Goal: Task Accomplishment & Management: Manage account settings

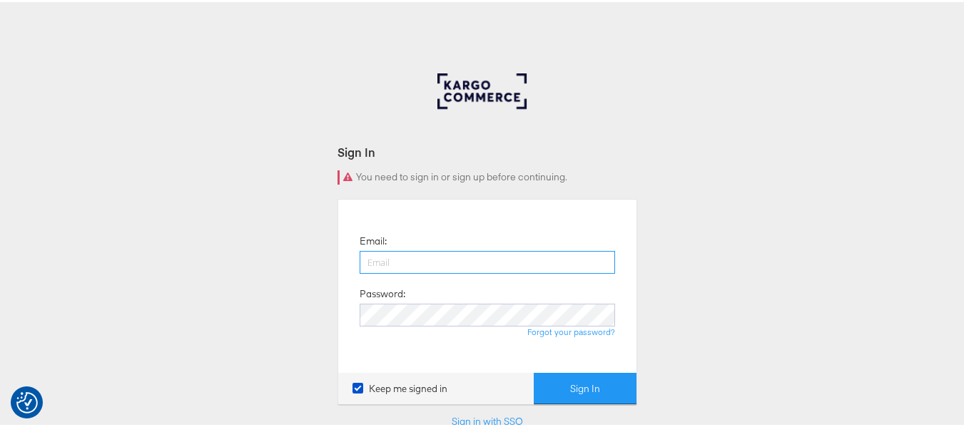
click at [465, 258] on input "email" at bounding box center [487, 260] width 255 height 23
type input "[PERSON_NAME][EMAIL_ADDRESS][DOMAIN_NAME]"
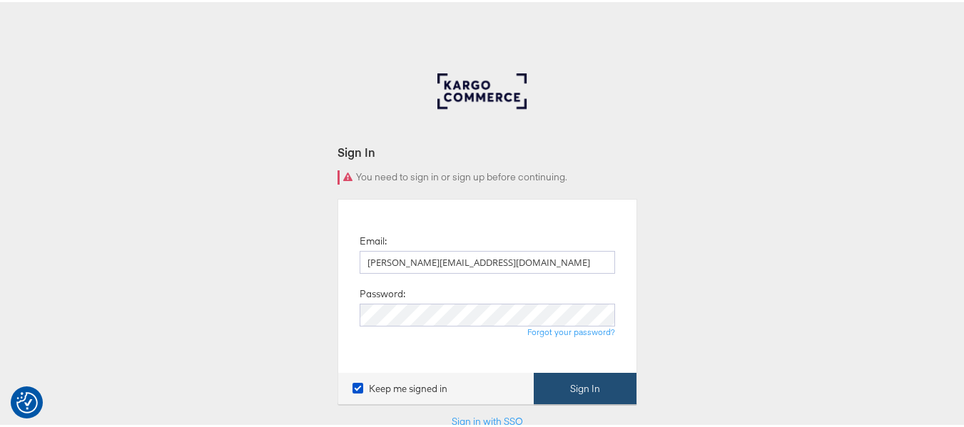
click at [593, 387] on button "Sign In" at bounding box center [585, 387] width 103 height 32
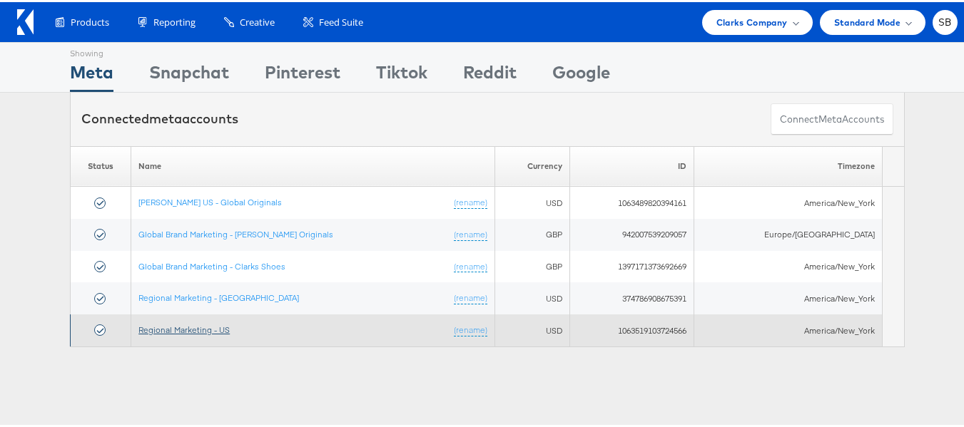
click at [182, 333] on link "Regional Marketing - US" at bounding box center [183, 328] width 91 height 11
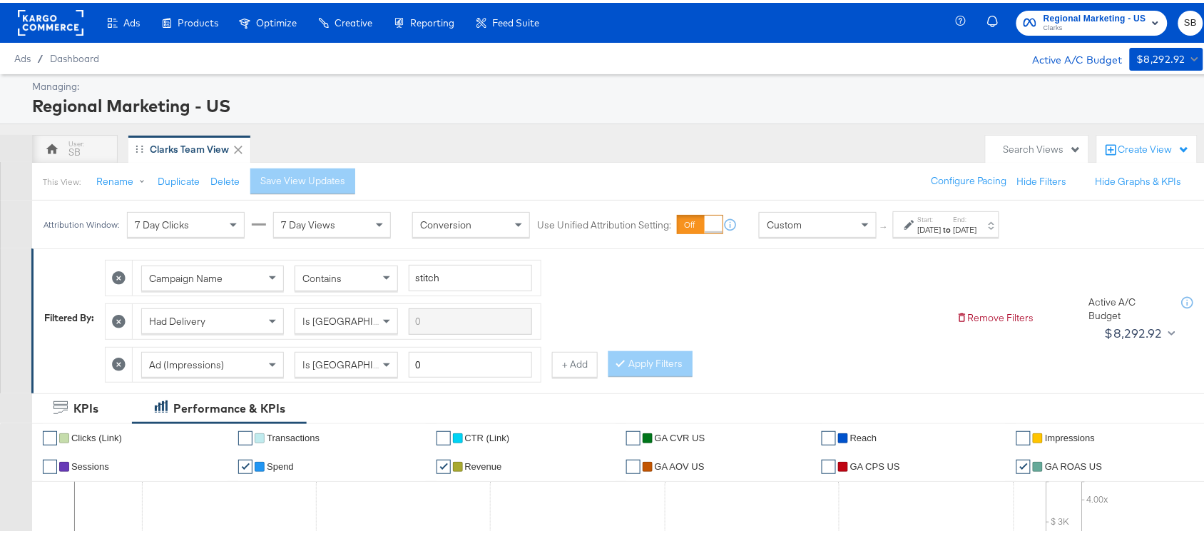
click at [788, 115] on div "Managing: Regional Marketing - [GEOGRAPHIC_DATA]" at bounding box center [609, 96] width 1218 height 50
click at [954, 223] on strong "to" at bounding box center [948, 226] width 12 height 11
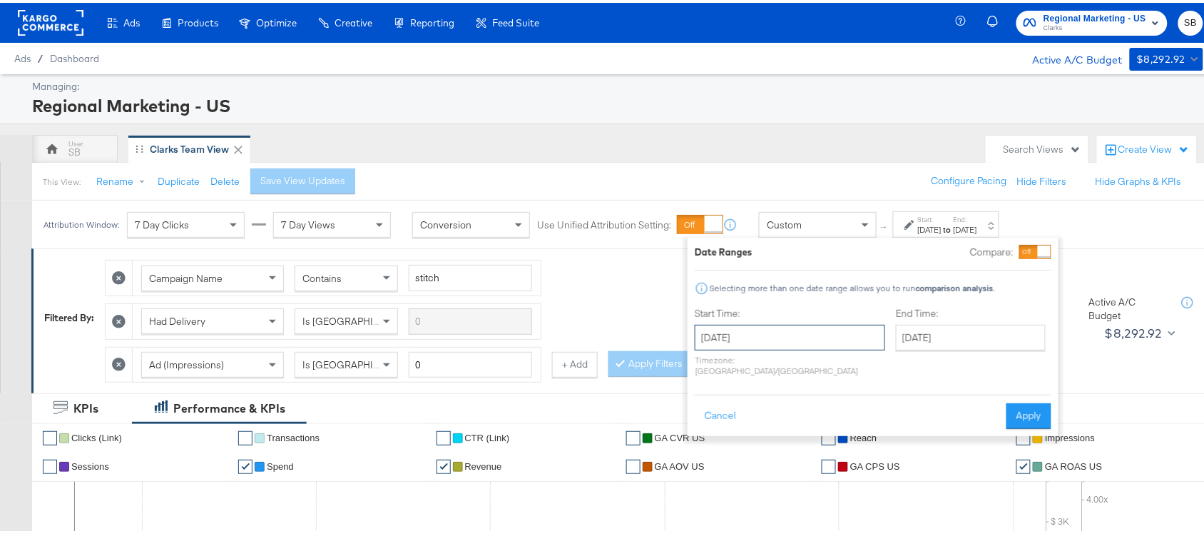
click at [776, 339] on input "August 24th 2025" at bounding box center [790, 335] width 191 height 26
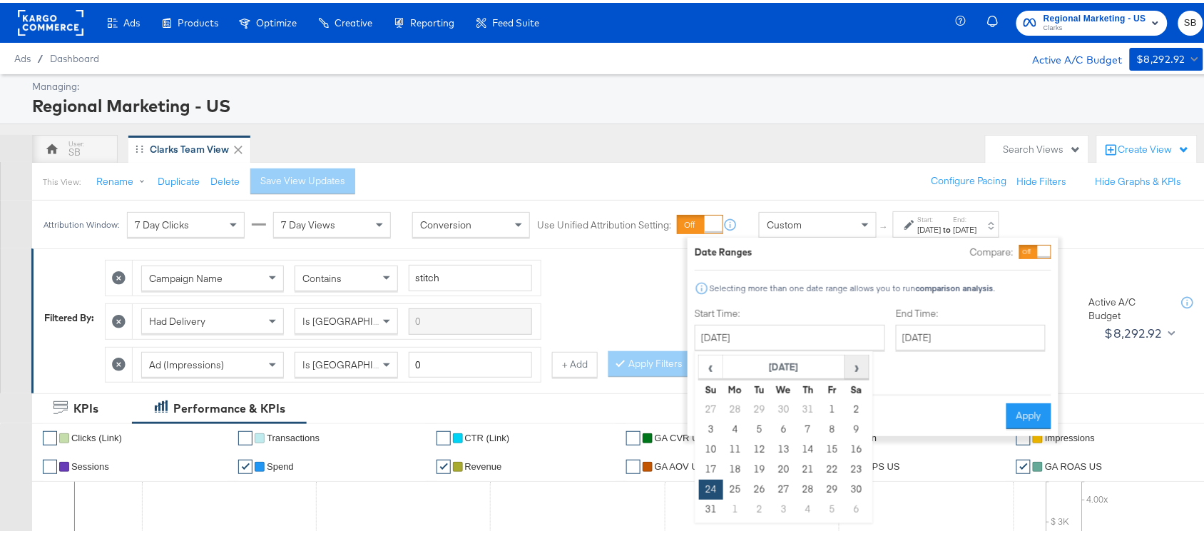
click at [853, 362] on span "›" at bounding box center [857, 363] width 22 height 21
click at [835, 412] on td "5" at bounding box center [833, 407] width 24 height 20
type input "September 5th 2025"
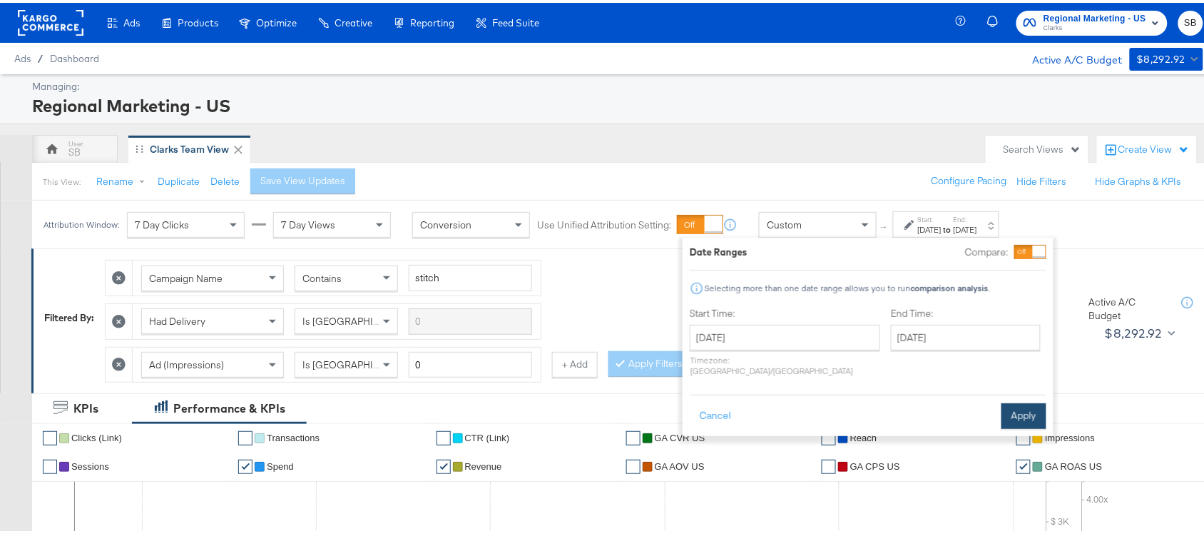
click at [1018, 400] on button "Apply" at bounding box center [1024, 413] width 45 height 26
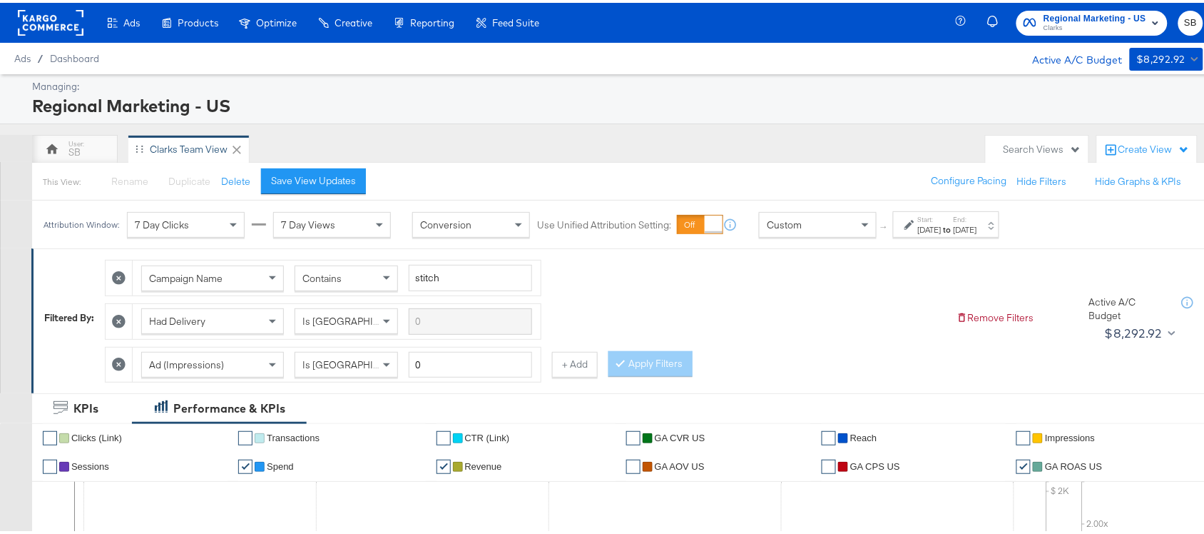
click at [769, 268] on div "Campaign Name Contains stitch Had Delivery Is Greater Than Ad (Impressions) Is …" at bounding box center [525, 315] width 841 height 130
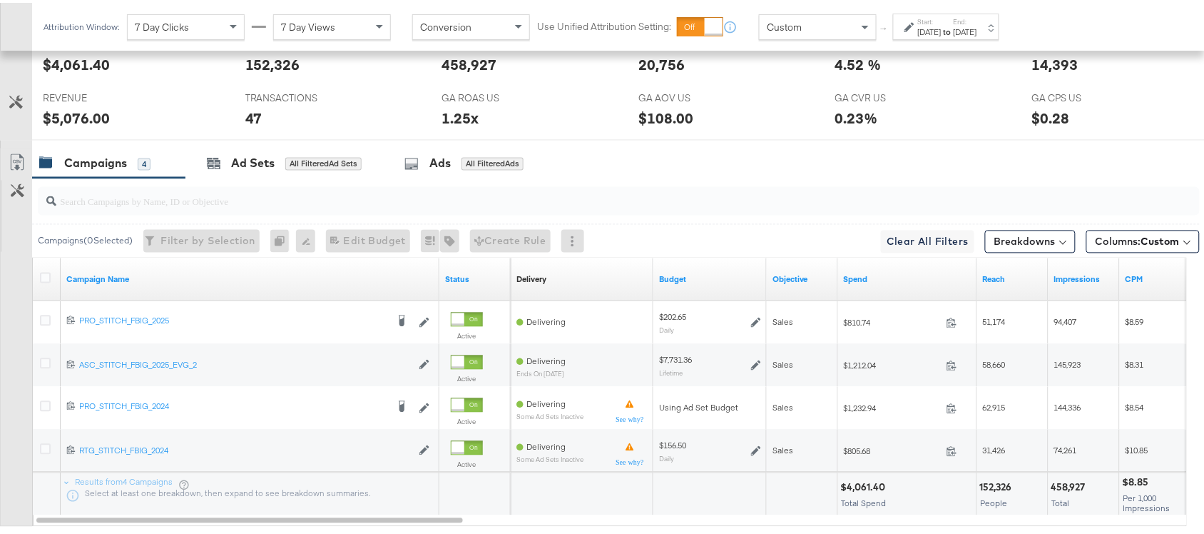
scroll to position [786, 0]
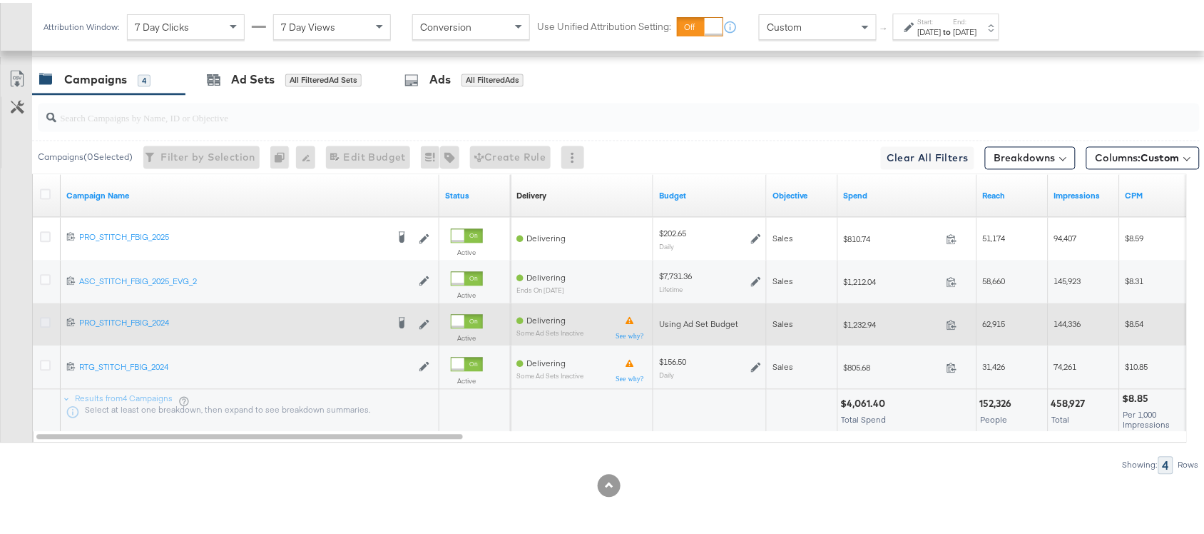
click at [40, 322] on icon at bounding box center [45, 320] width 11 height 11
click at [0, 0] on input "checkbox" at bounding box center [0, 0] width 0 height 0
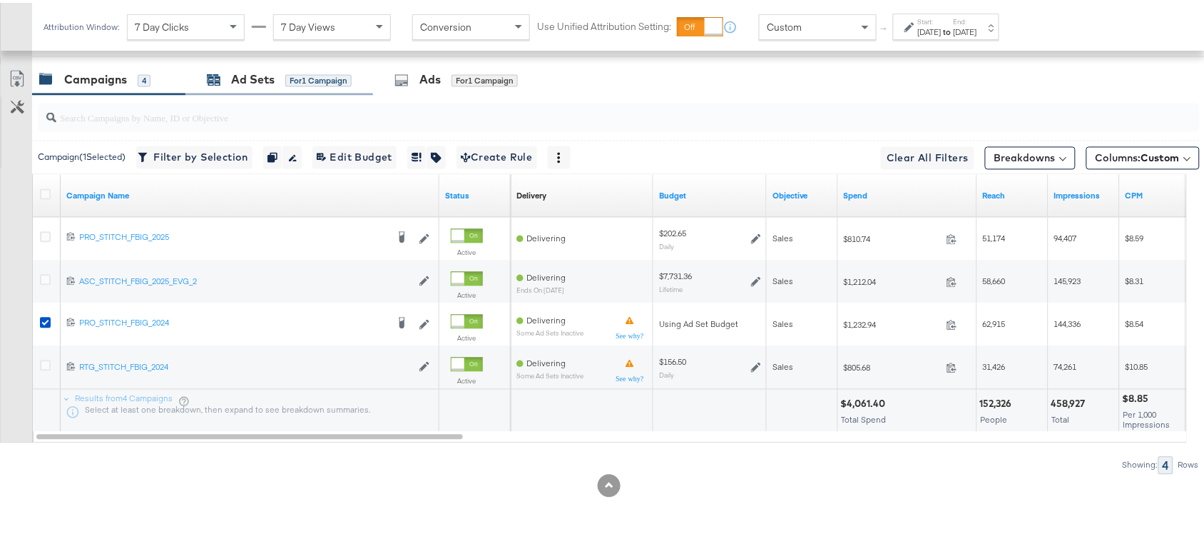
click at [239, 76] on div "Ad Sets" at bounding box center [253, 77] width 44 height 16
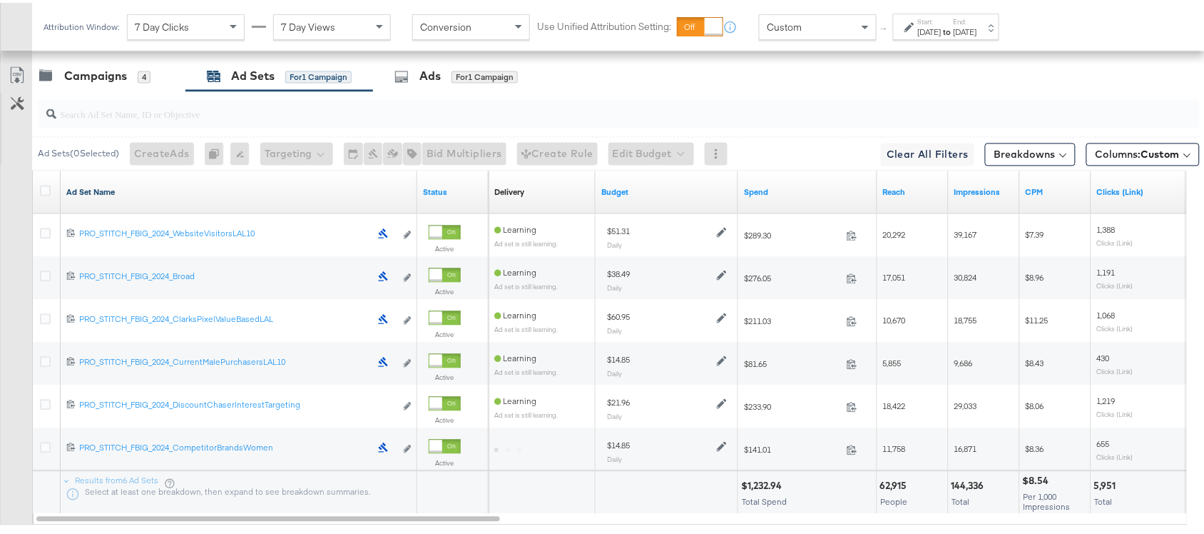
click at [118, 191] on link "Ad Set Name" at bounding box center [238, 189] width 345 height 11
click at [118, 191] on link "Ad Set Name ↓" at bounding box center [238, 189] width 345 height 11
click at [978, 19] on label "End:" at bounding box center [966, 18] width 24 height 9
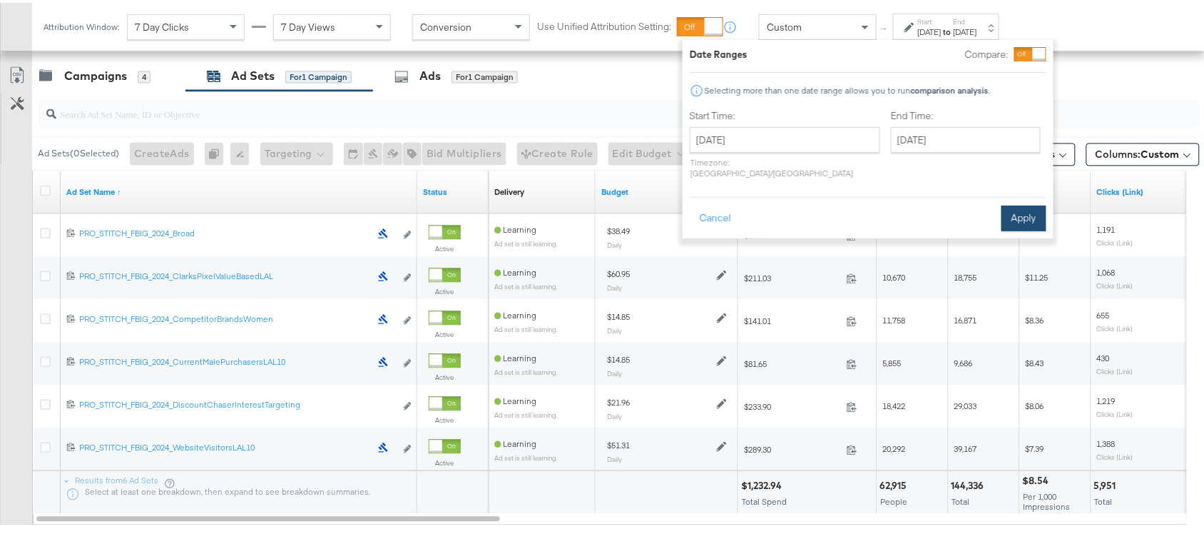
click at [1028, 203] on button "Apply" at bounding box center [1024, 216] width 45 height 26
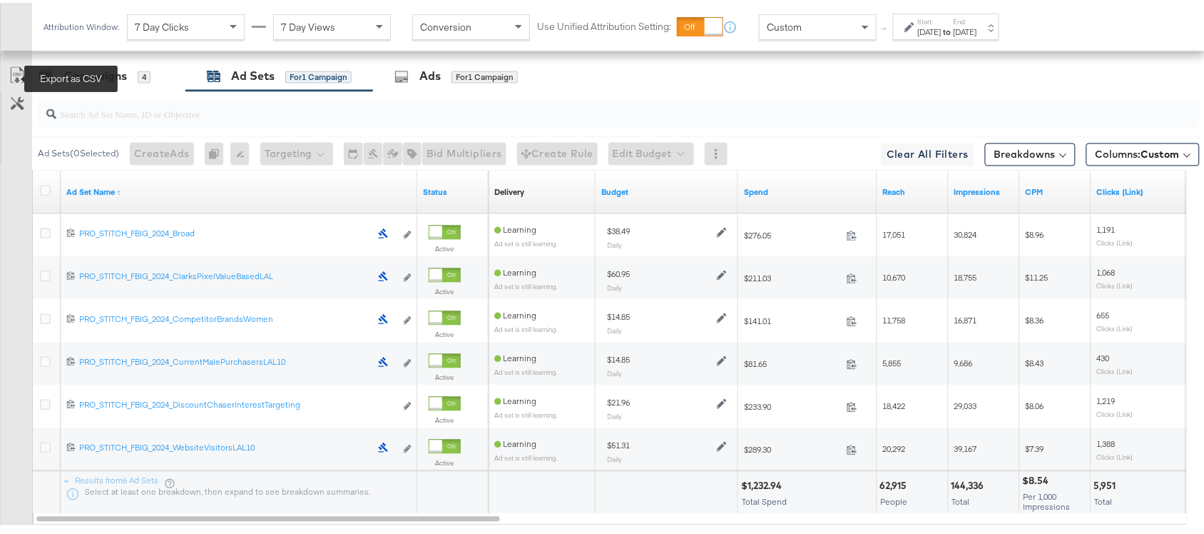
click at [23, 75] on icon at bounding box center [17, 72] width 17 height 17
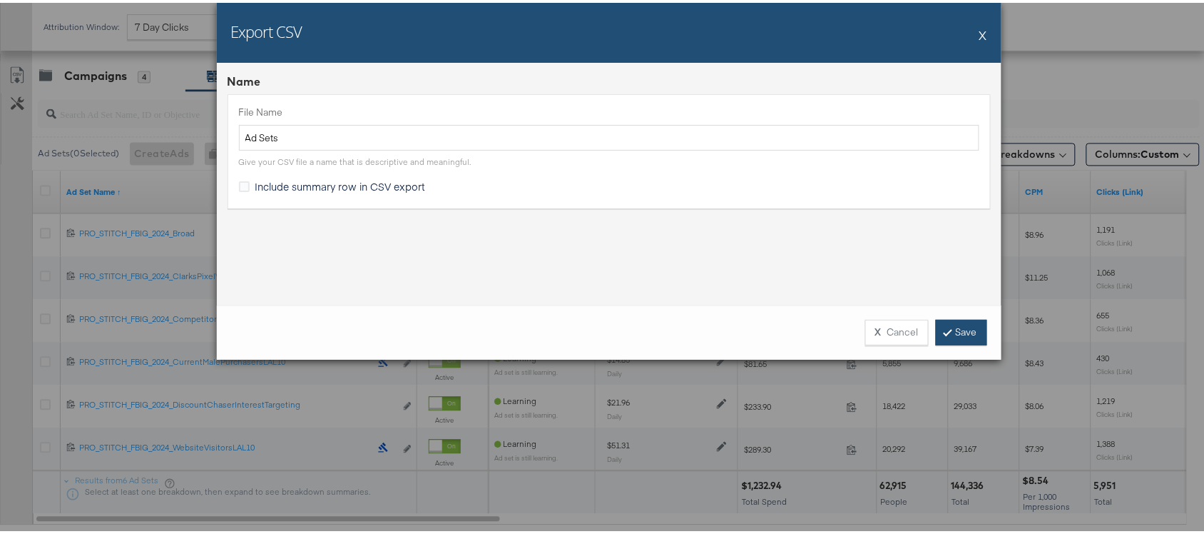
click at [948, 337] on link "Save" at bounding box center [961, 330] width 51 height 26
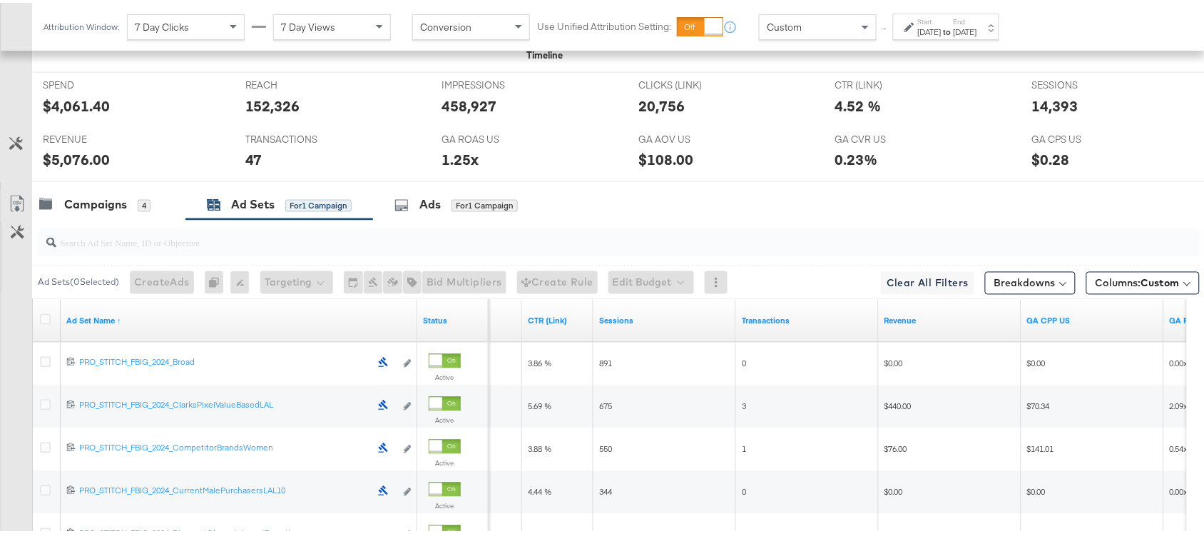
scroll to position [657, 0]
click at [109, 218] on div "Campaigns 4" at bounding box center [108, 203] width 153 height 31
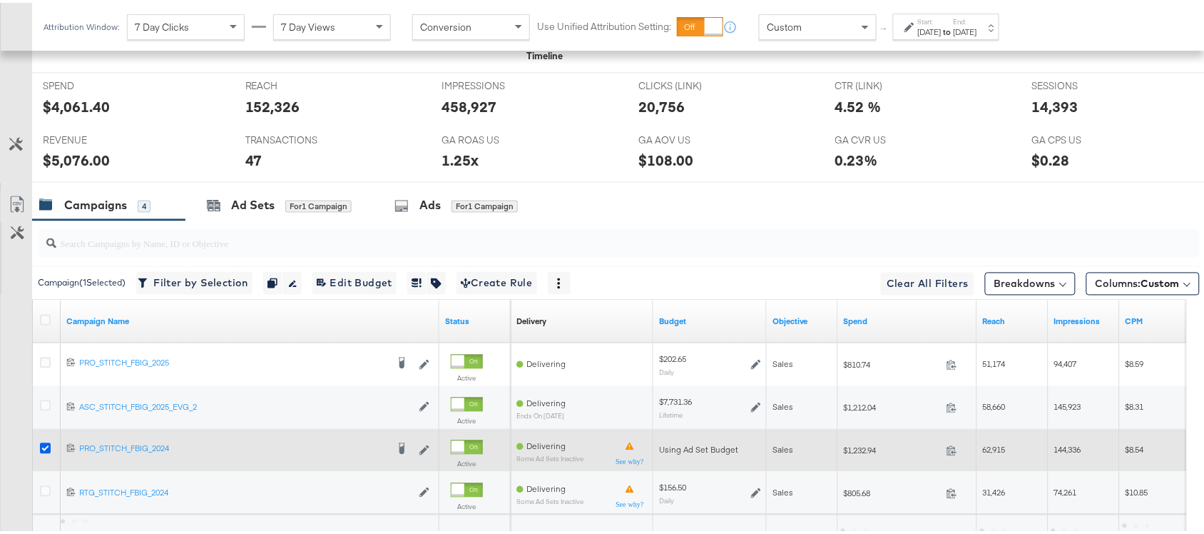
click at [48, 451] on icon at bounding box center [45, 445] width 11 height 11
click at [0, 0] on input "checkbox" at bounding box center [0, 0] width 0 height 0
click at [48, 451] on icon at bounding box center [45, 445] width 11 height 11
click at [0, 0] on input "checkbox" at bounding box center [0, 0] width 0 height 0
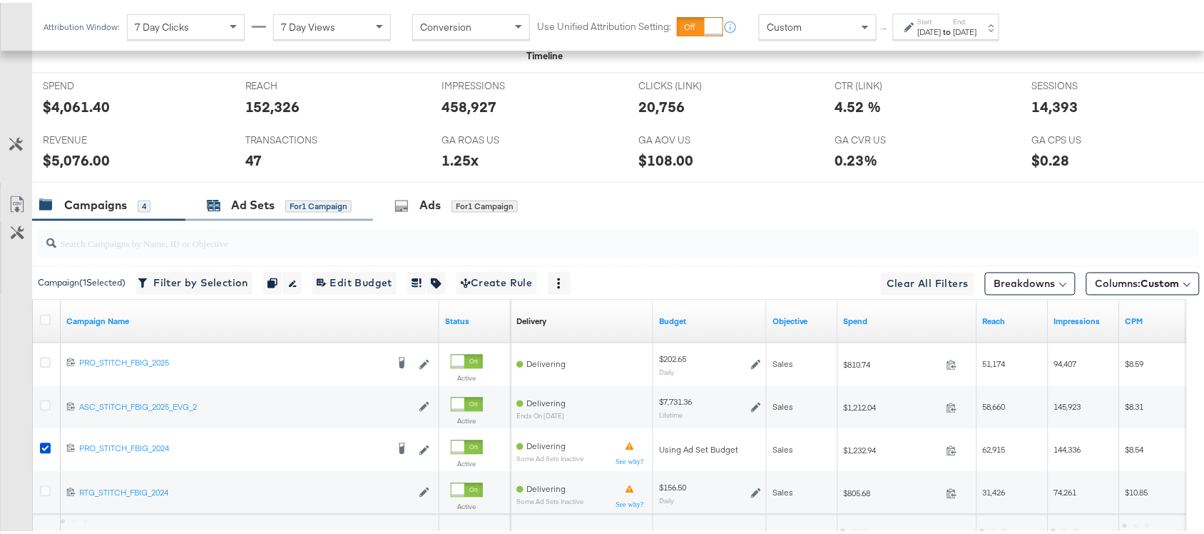
click at [268, 203] on div "Ad Sets" at bounding box center [253, 203] width 44 height 16
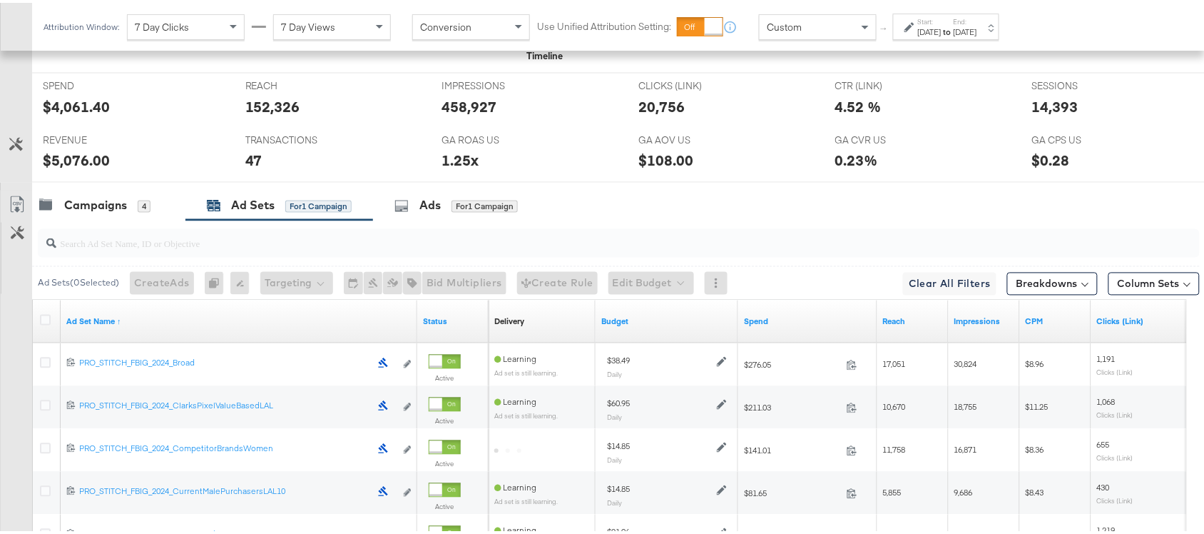
click at [954, 26] on strong "to" at bounding box center [948, 29] width 12 height 11
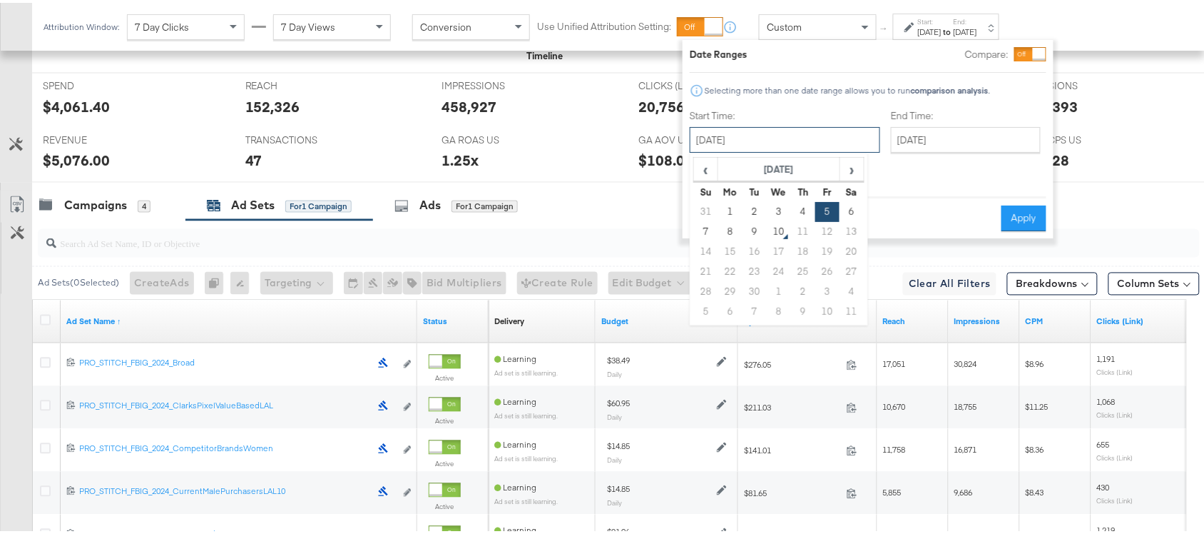
click at [772, 144] on input "September 5th 2025" at bounding box center [785, 137] width 191 height 26
click at [831, 209] on td "5" at bounding box center [828, 209] width 24 height 20
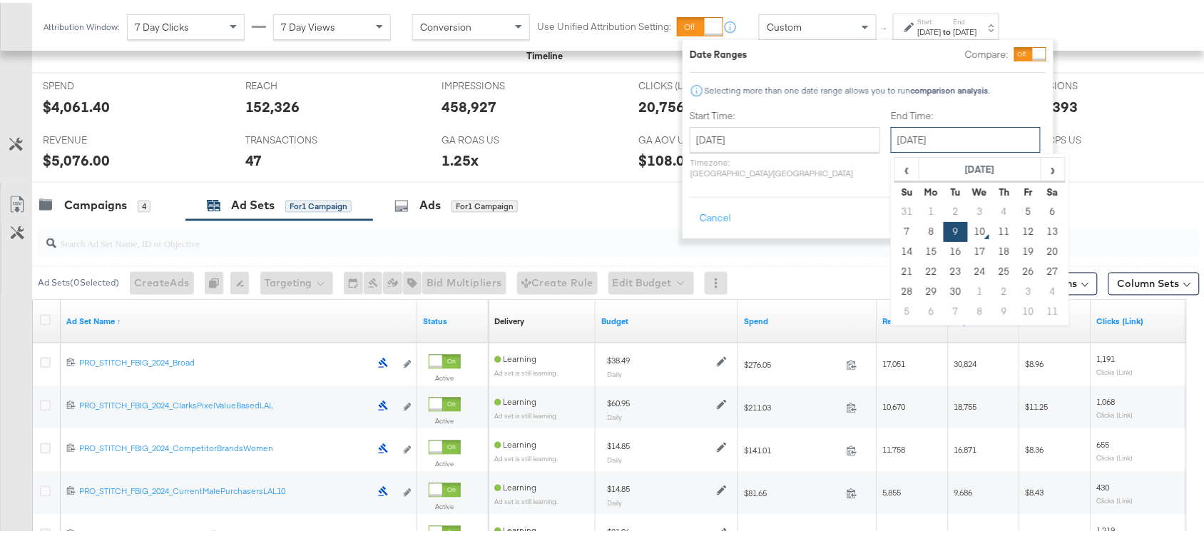
click at [947, 136] on input "September 9th 2025" at bounding box center [966, 137] width 150 height 26
click at [944, 232] on td "9" at bounding box center [956, 229] width 24 height 20
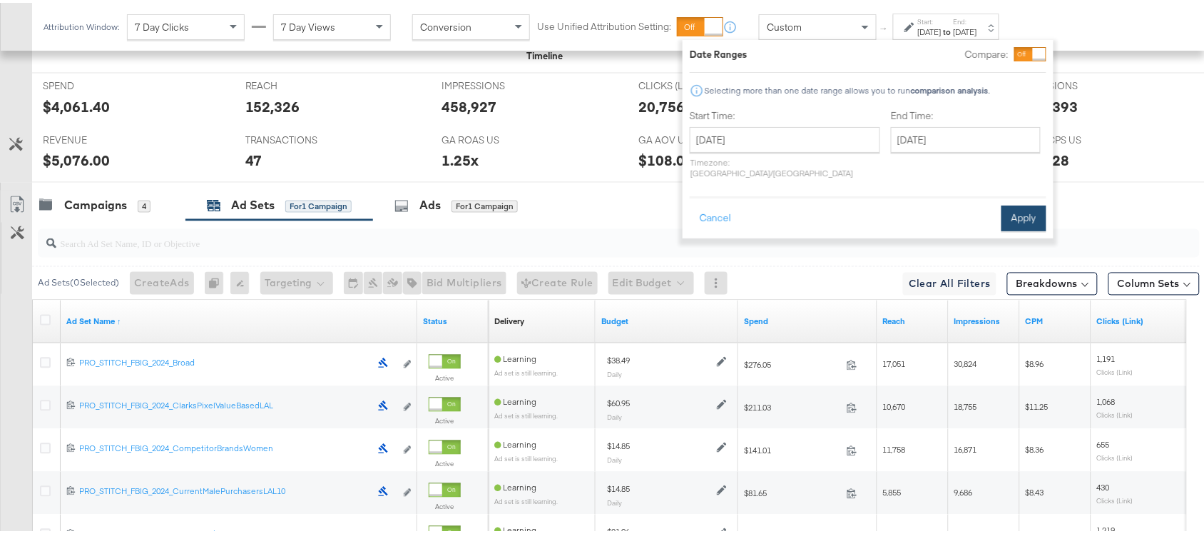
click at [1014, 203] on button "Apply" at bounding box center [1024, 216] width 45 height 26
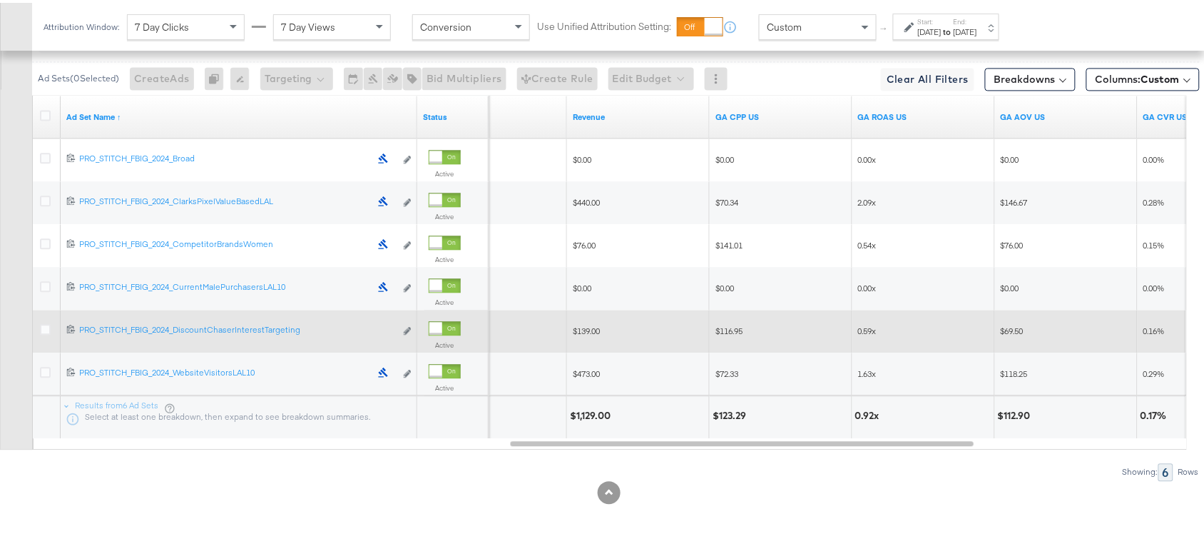
scroll to position [872, 0]
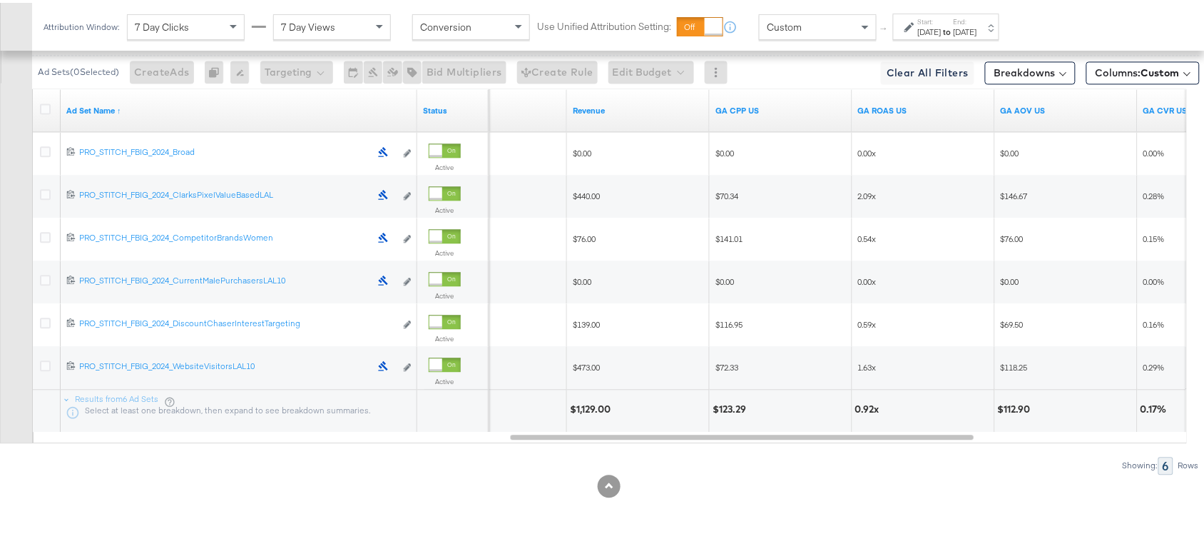
click at [871, 470] on div "Showing: 6 Rows" at bounding box center [600, 463] width 1200 height 18
click at [954, 24] on strong "to" at bounding box center [948, 29] width 12 height 11
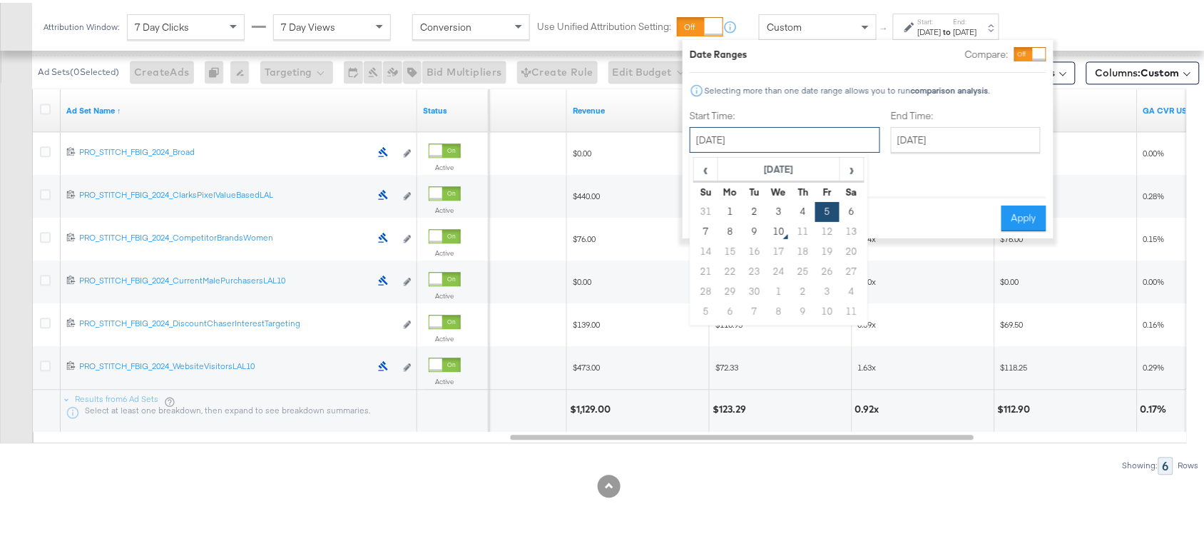
click at [788, 127] on input "September 5th 2025" at bounding box center [785, 137] width 191 height 26
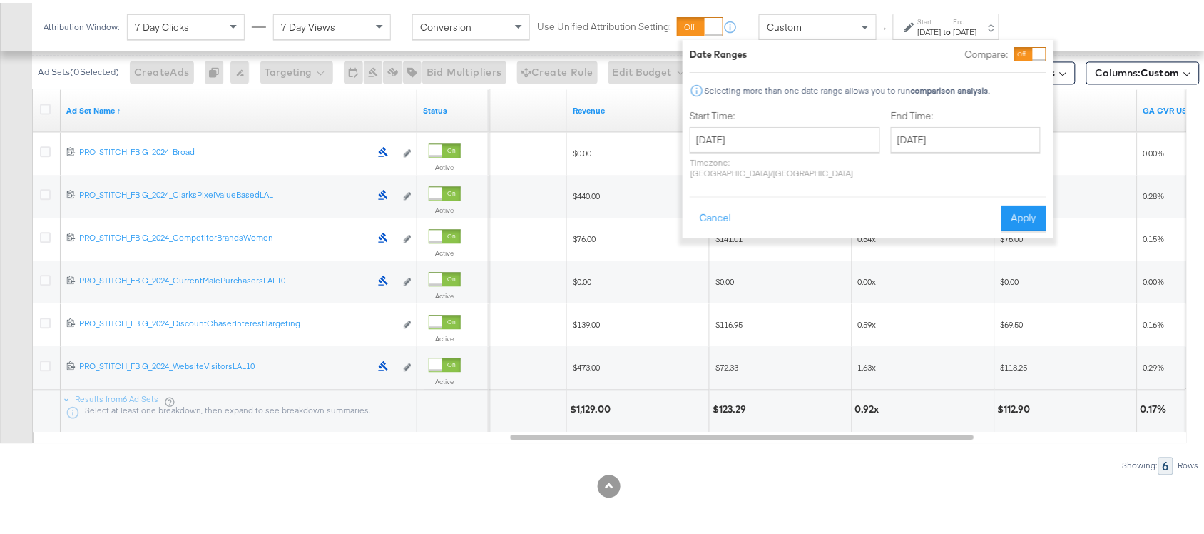
click at [917, 496] on div "KPIs Performance & KPIs Customize KPIs ✔ Clicks (Link) ✔ Transactions ✔ CTR (Li…" at bounding box center [609, 28] width 1218 height 1012
click at [1029, 208] on button "Apply" at bounding box center [1024, 216] width 45 height 26
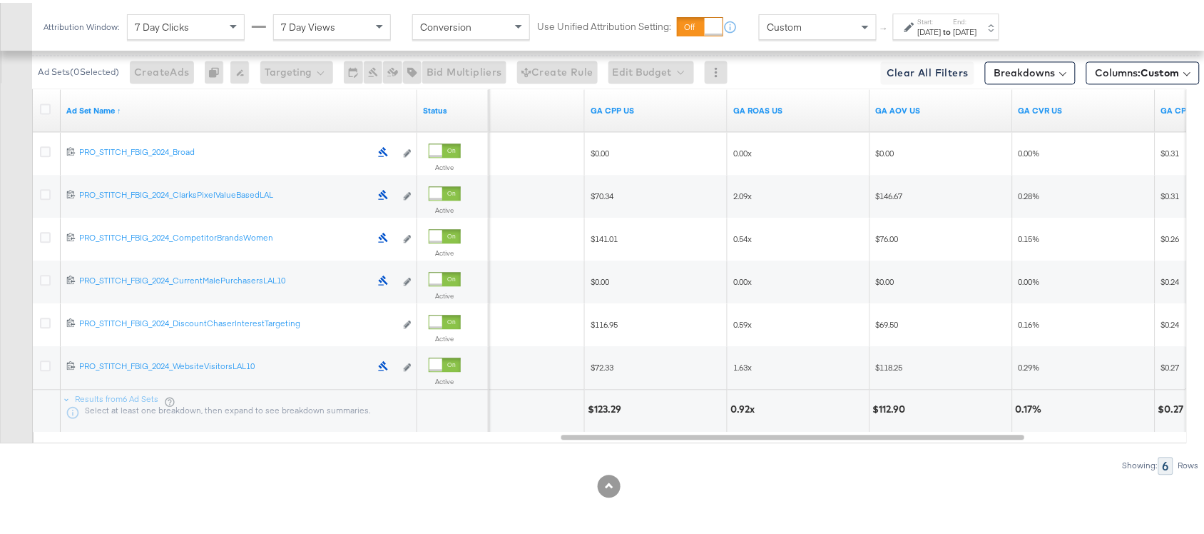
click at [944, 472] on div at bounding box center [609, 483] width 1218 height 23
click at [978, 15] on label "End:" at bounding box center [966, 18] width 24 height 9
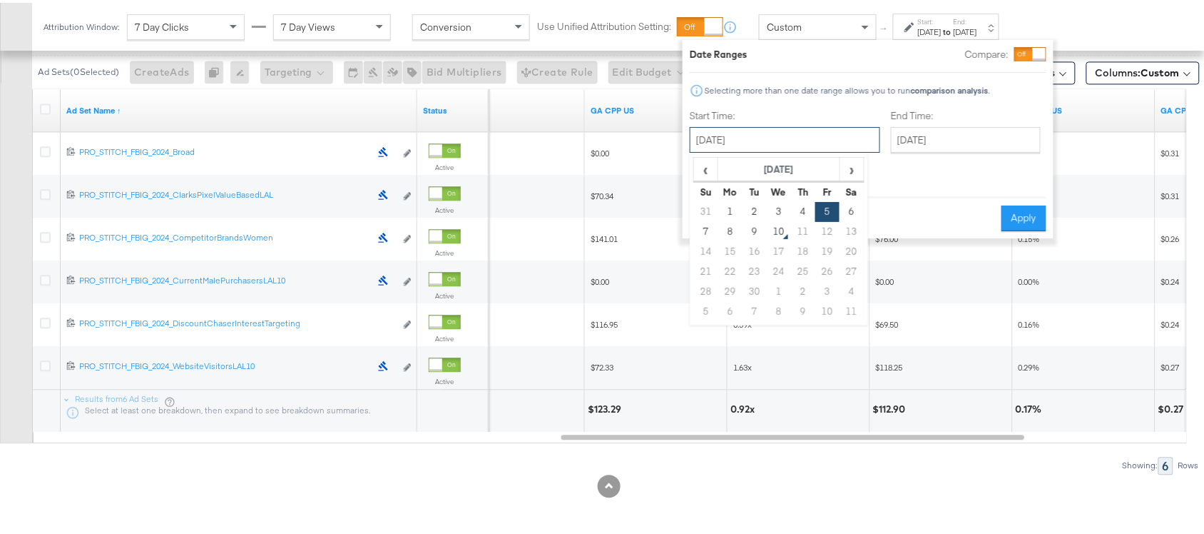
click at [794, 133] on input "September 5th 2025" at bounding box center [785, 137] width 191 height 26
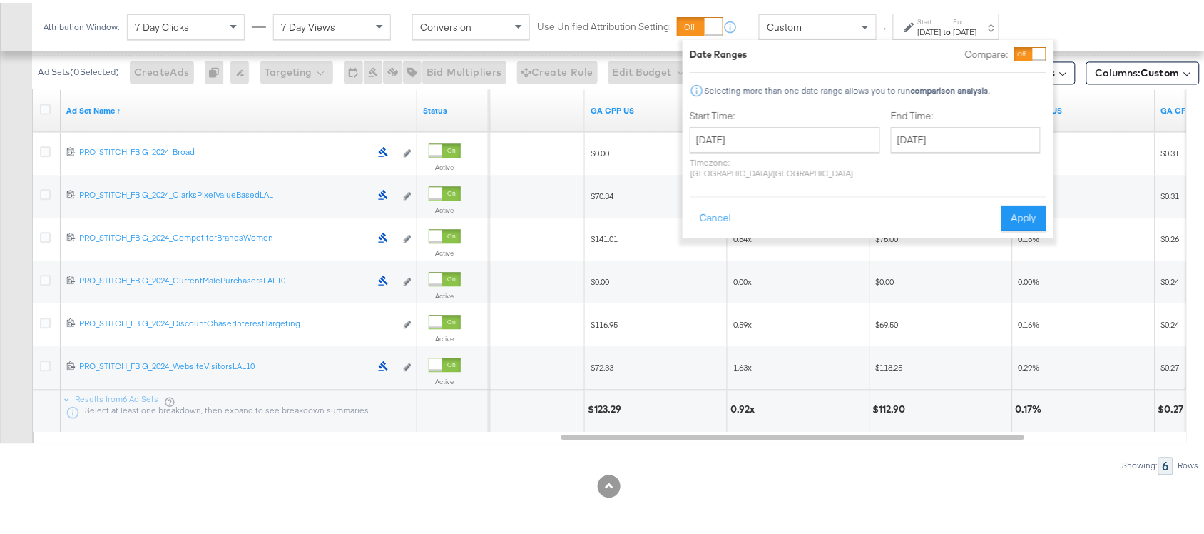
click at [828, 475] on div at bounding box center [609, 483] width 1218 height 23
click at [1028, 207] on button "Apply" at bounding box center [1024, 216] width 45 height 26
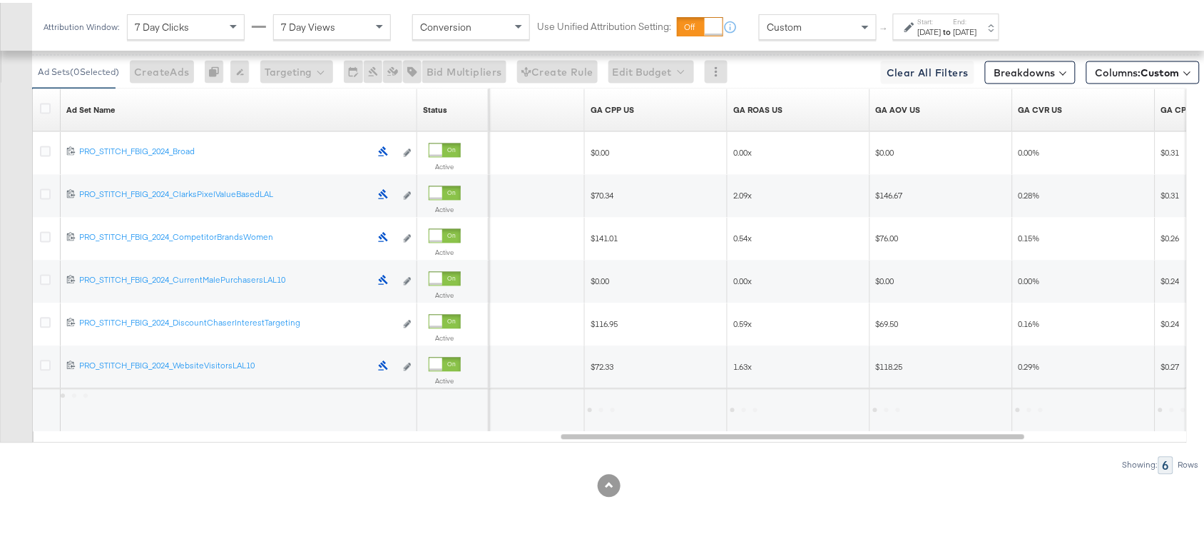
click at [1028, 207] on div "0.28%" at bounding box center [1084, 193] width 143 height 43
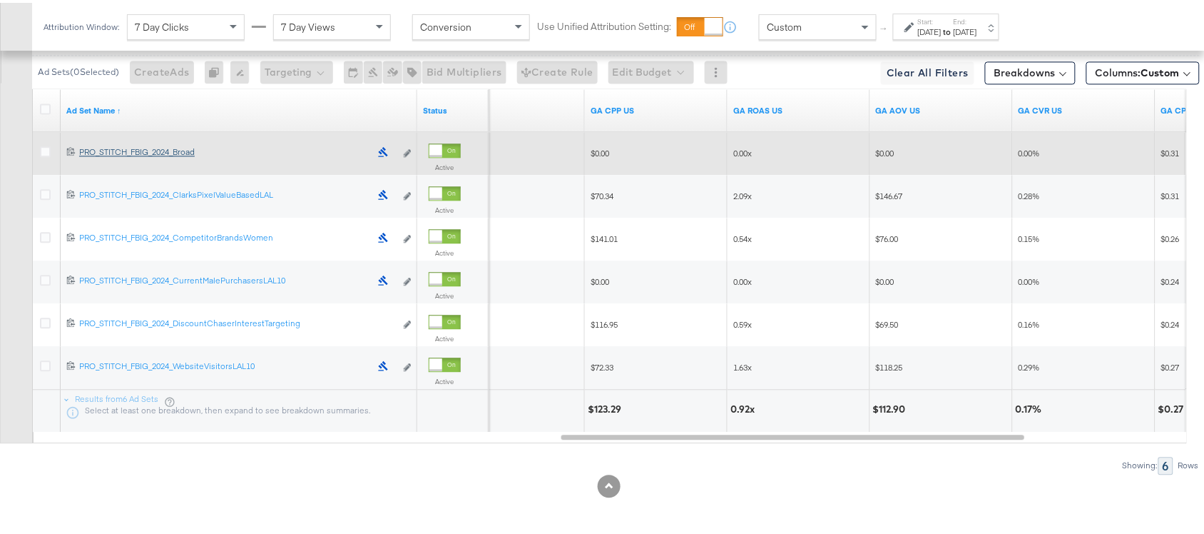
scroll to position [701, 0]
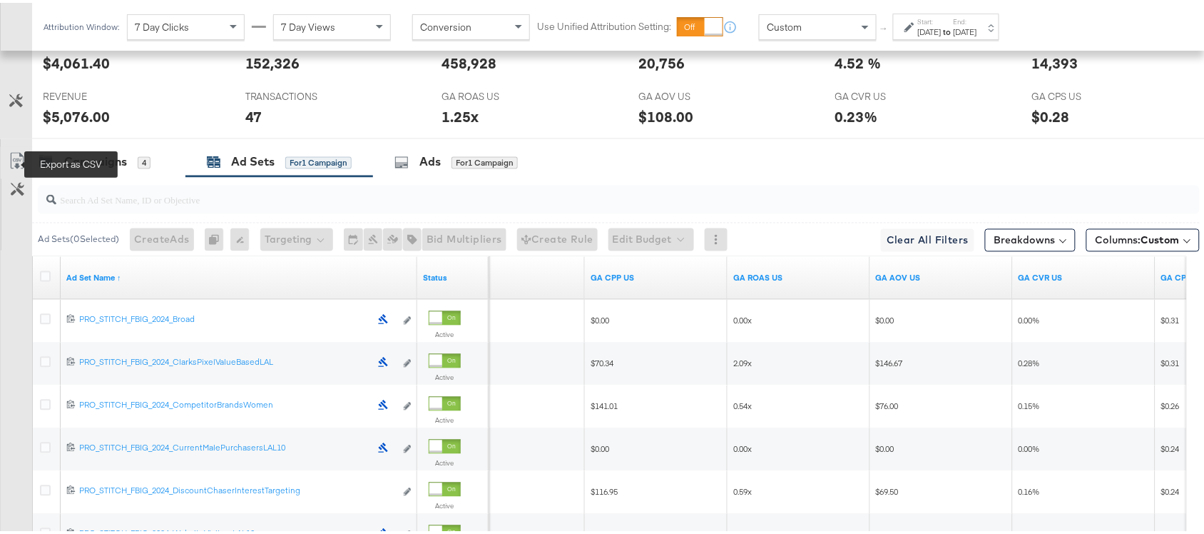
click at [18, 165] on icon at bounding box center [17, 158] width 17 height 17
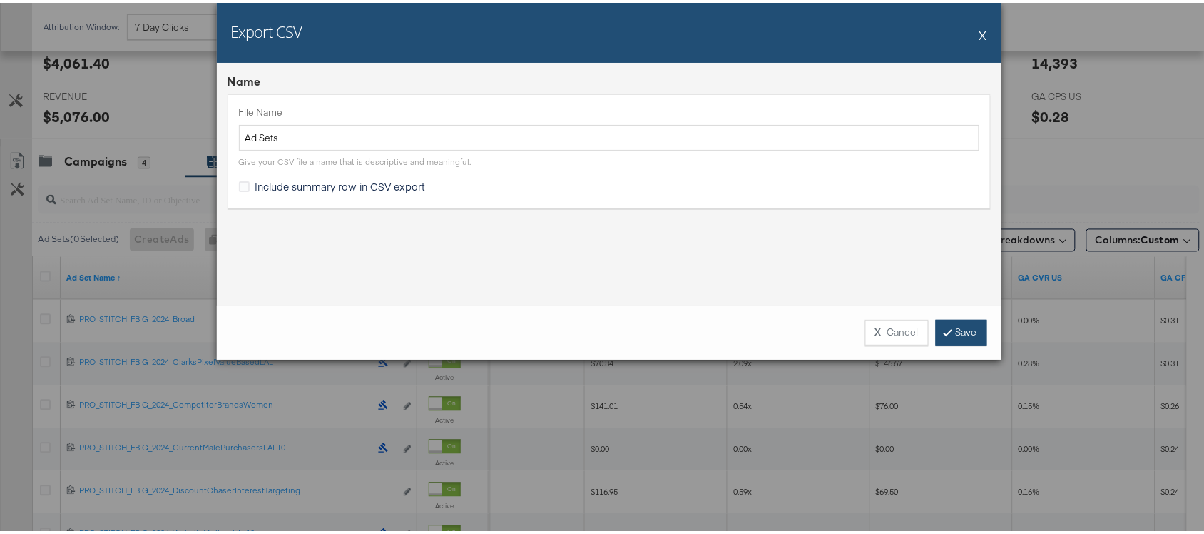
click at [950, 330] on link "Save" at bounding box center [961, 330] width 51 height 26
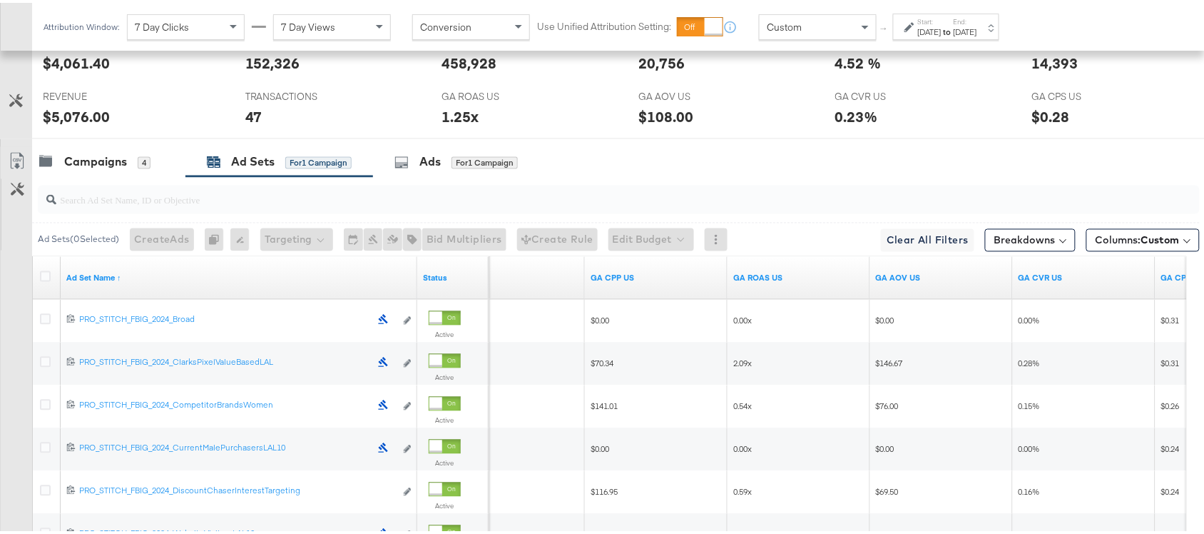
scroll to position [872, 0]
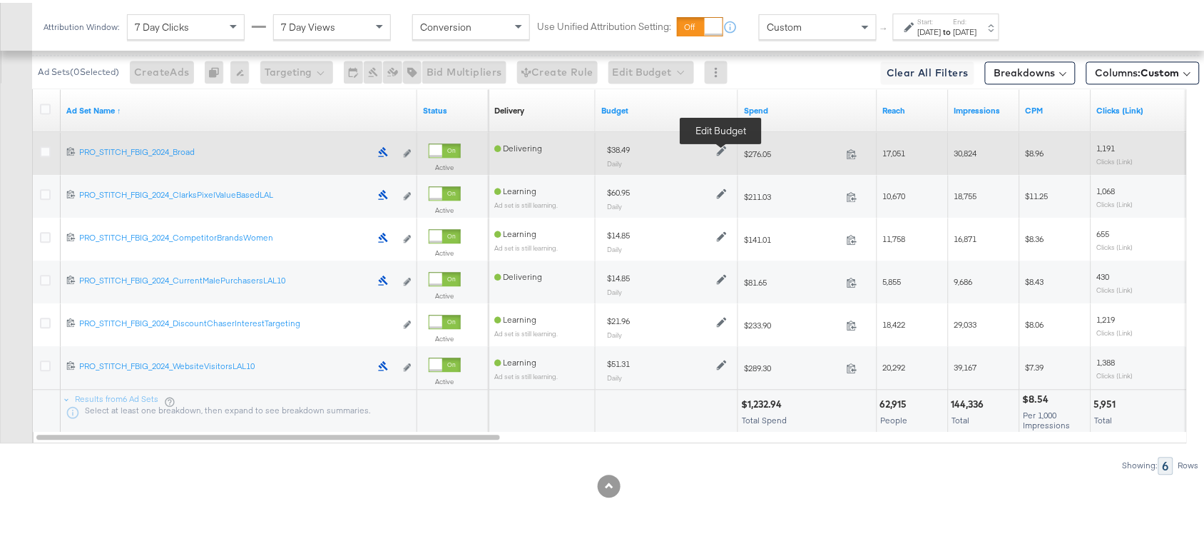
click at [722, 151] on icon at bounding box center [722, 148] width 10 height 10
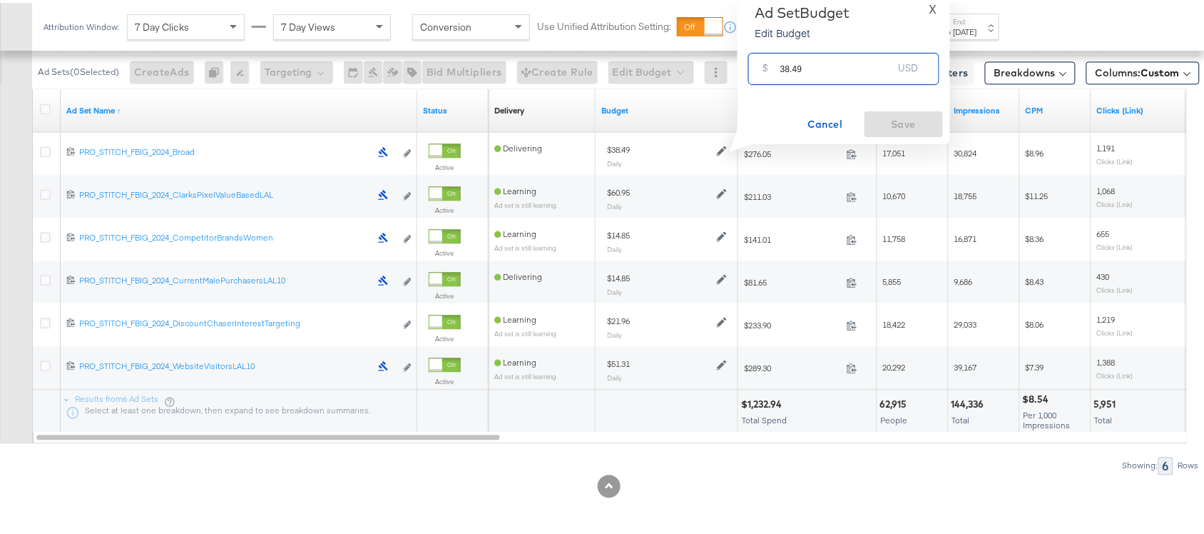
click at [811, 73] on input "38.49" at bounding box center [837, 60] width 113 height 31
paste input "$12.00"
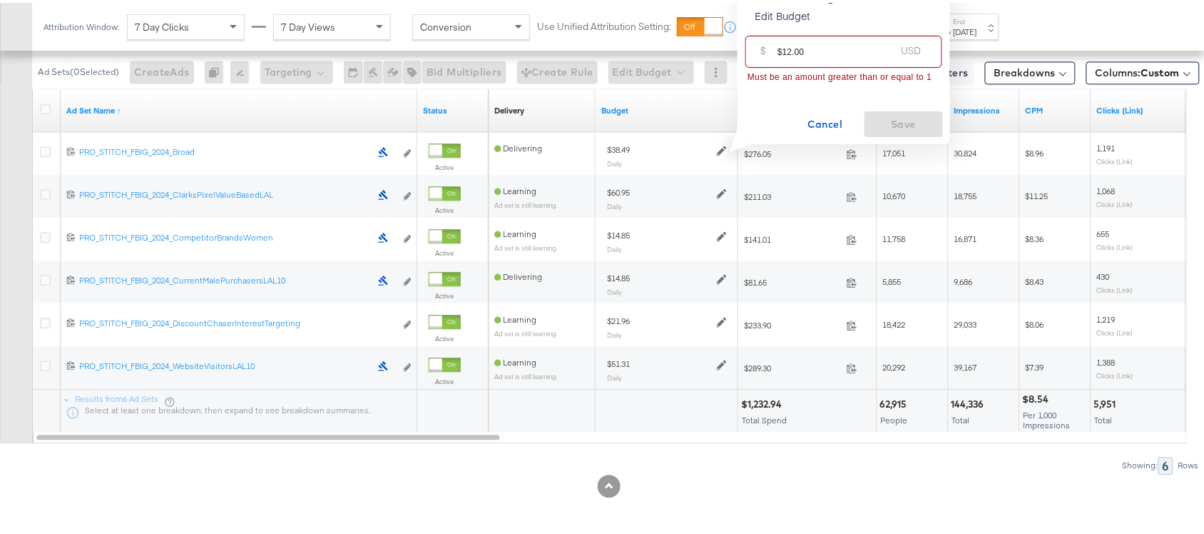
click at [780, 48] on input "$12.00" at bounding box center [837, 43] width 118 height 31
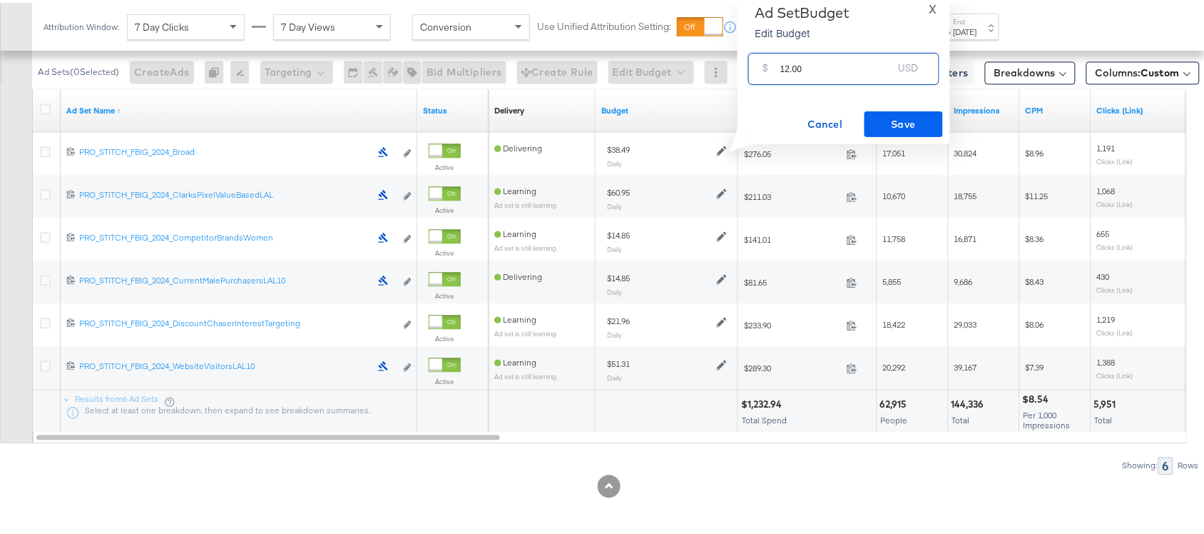
type input "12.00"
click at [892, 116] on span "Save" at bounding box center [904, 122] width 67 height 18
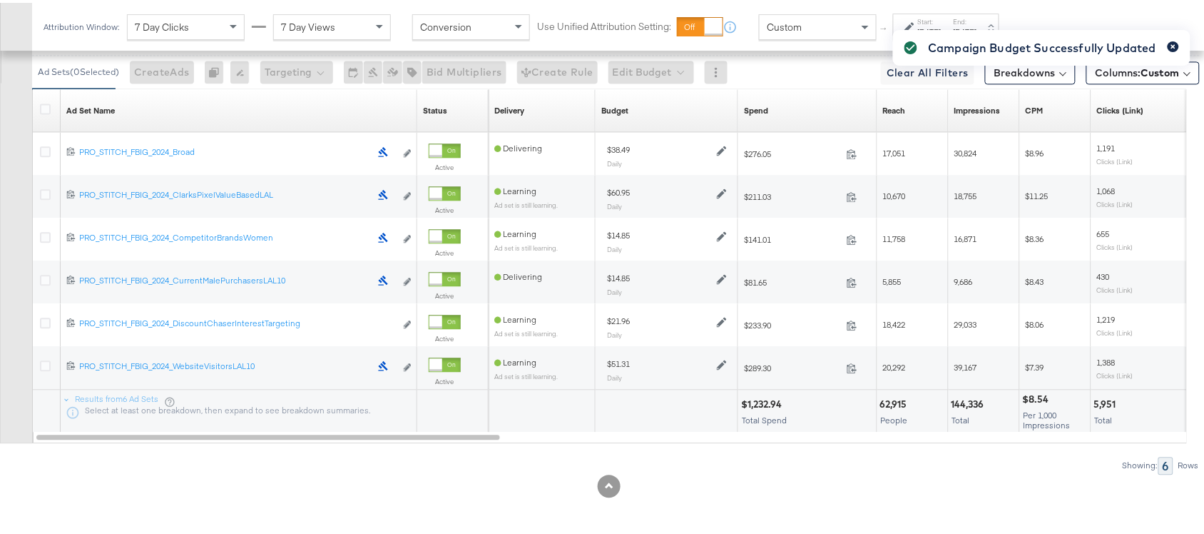
click at [1172, 44] on icon "button" at bounding box center [1174, 44] width 4 height 4
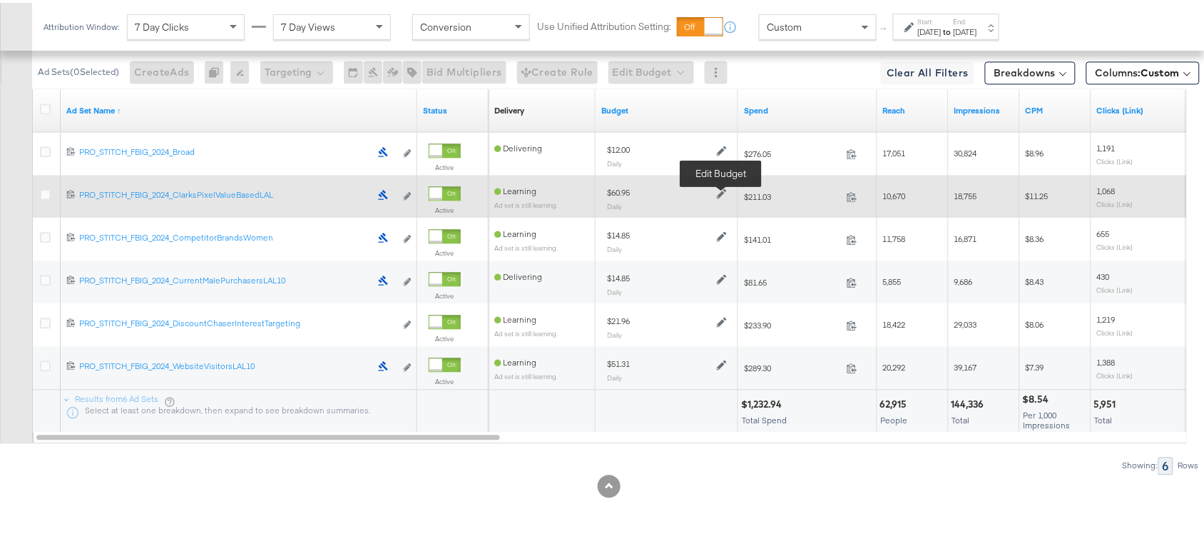
click at [721, 189] on icon at bounding box center [722, 191] width 10 height 10
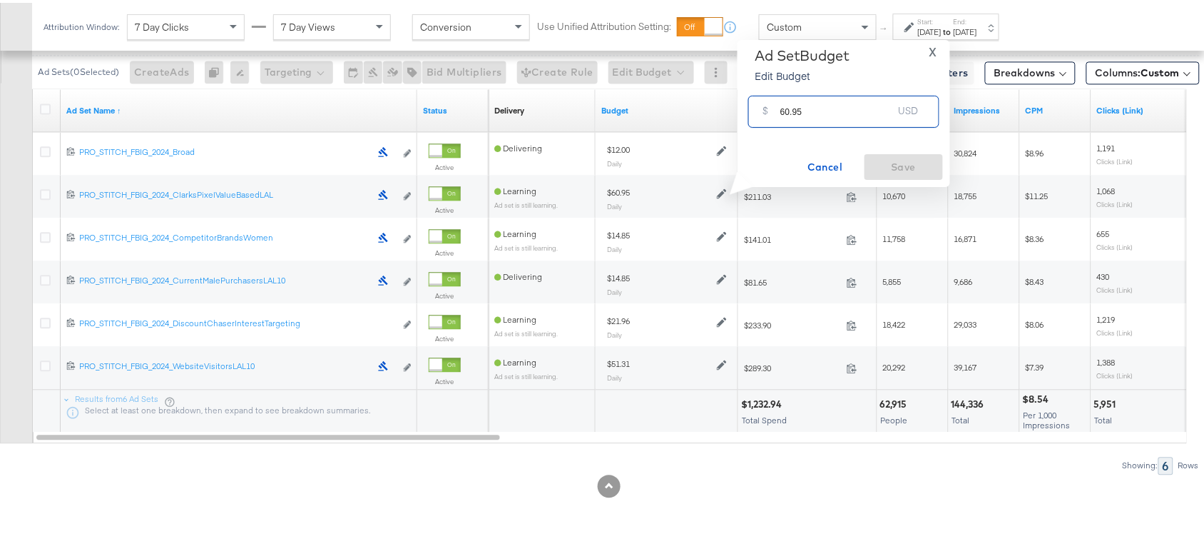
click at [819, 106] on input "60.95" at bounding box center [837, 103] width 113 height 31
paste input "$81.58"
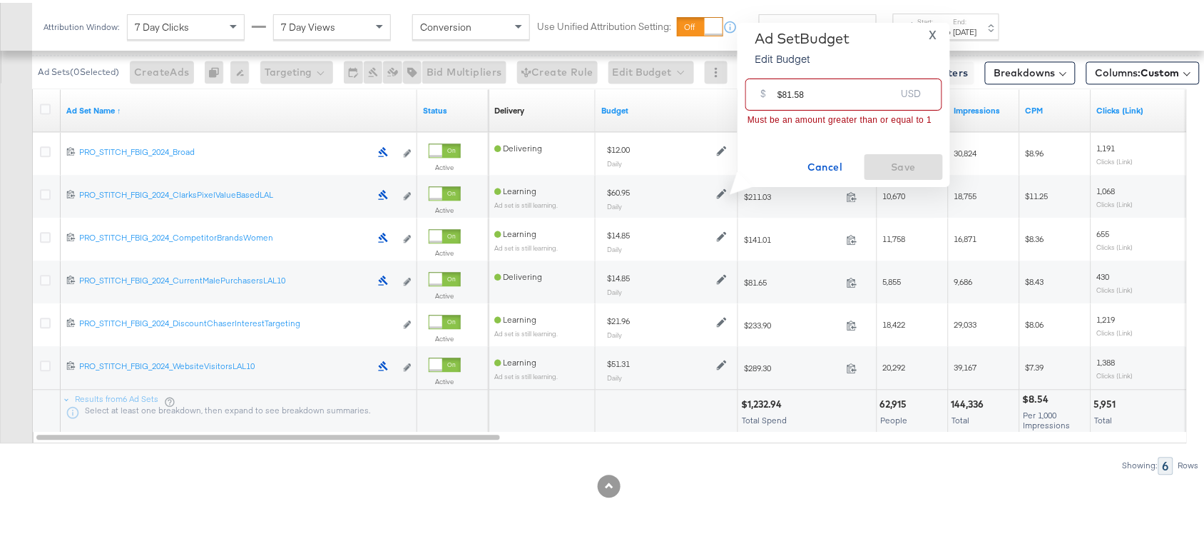
click at [782, 93] on input "$81.58" at bounding box center [837, 86] width 118 height 31
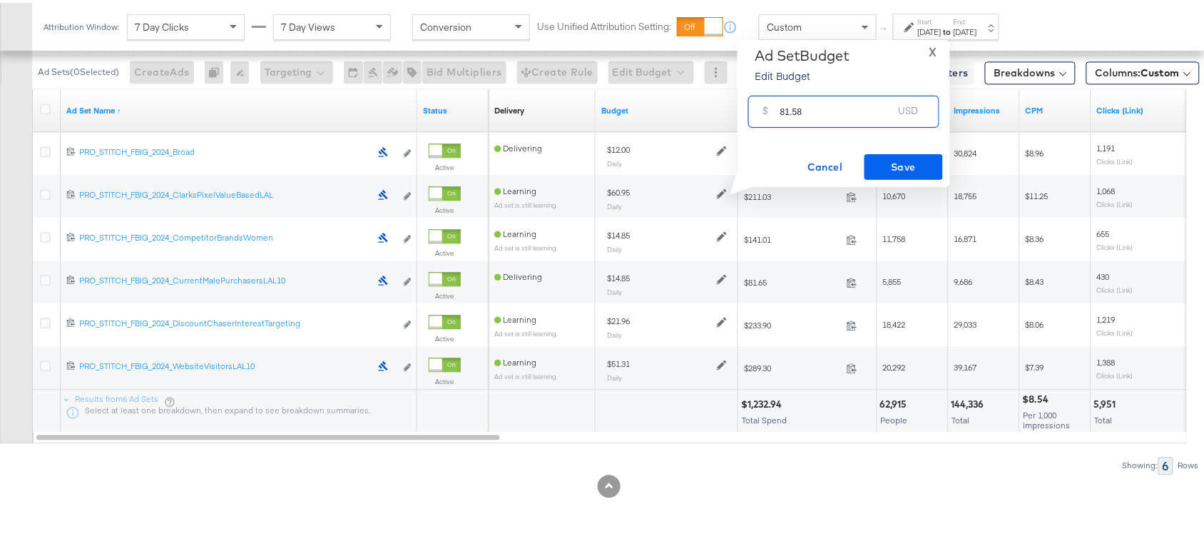
type input "81.58"
click at [910, 159] on span "Save" at bounding box center [904, 165] width 67 height 18
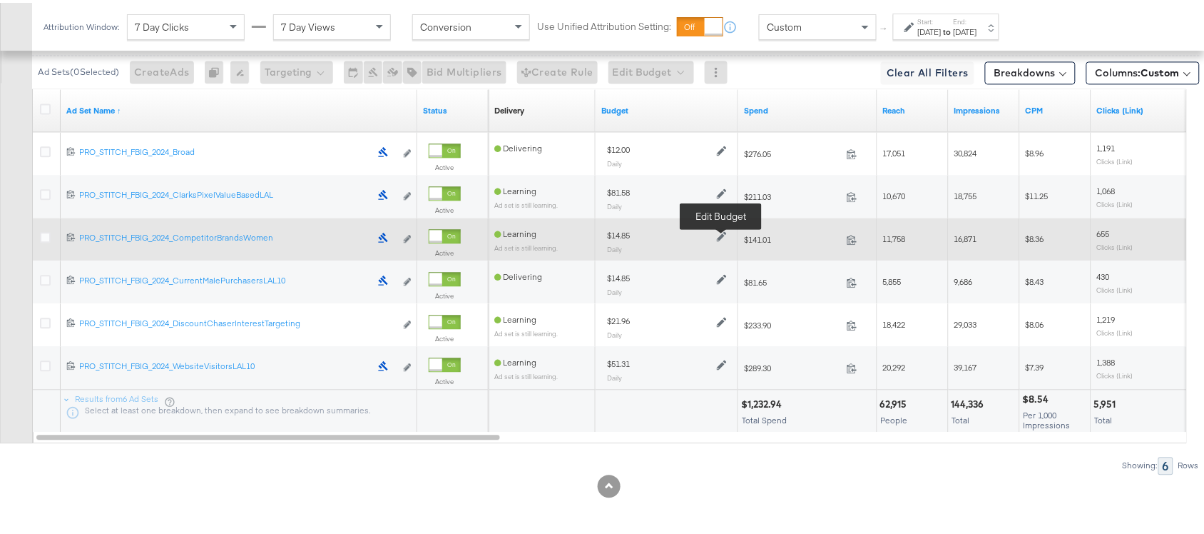
click at [721, 233] on icon at bounding box center [722, 234] width 10 height 10
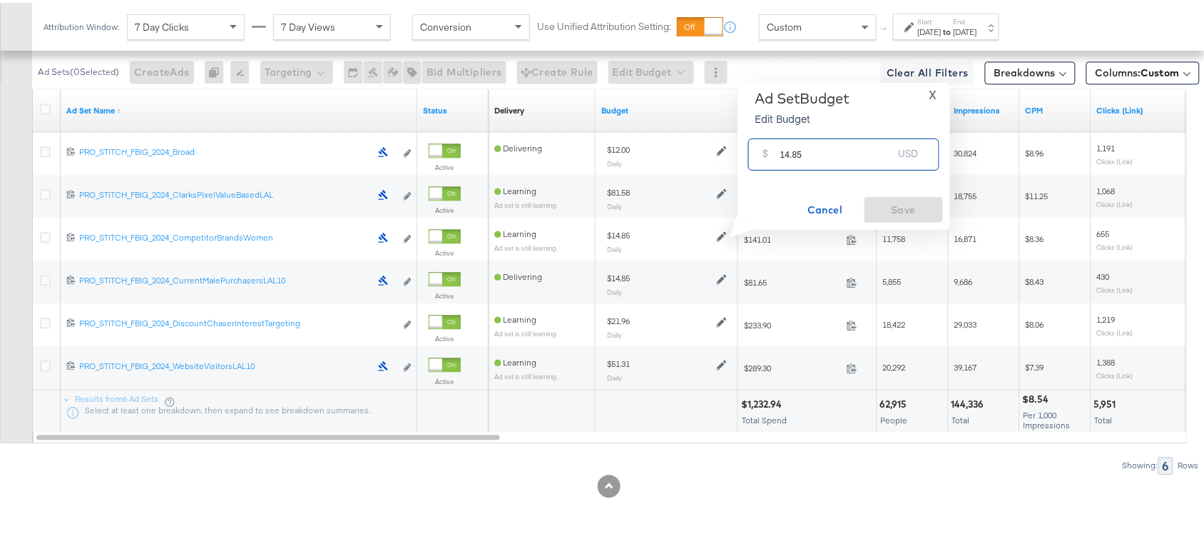
click at [821, 151] on input "14.85" at bounding box center [837, 146] width 113 height 31
paste input "$18.00"
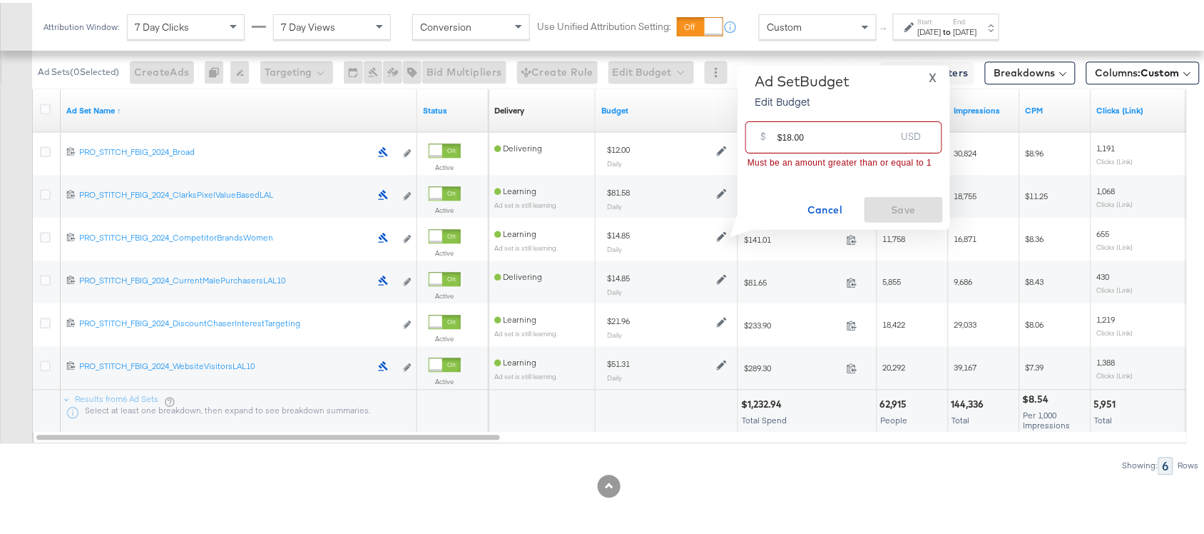
click at [781, 133] on input "$18.00" at bounding box center [837, 128] width 118 height 31
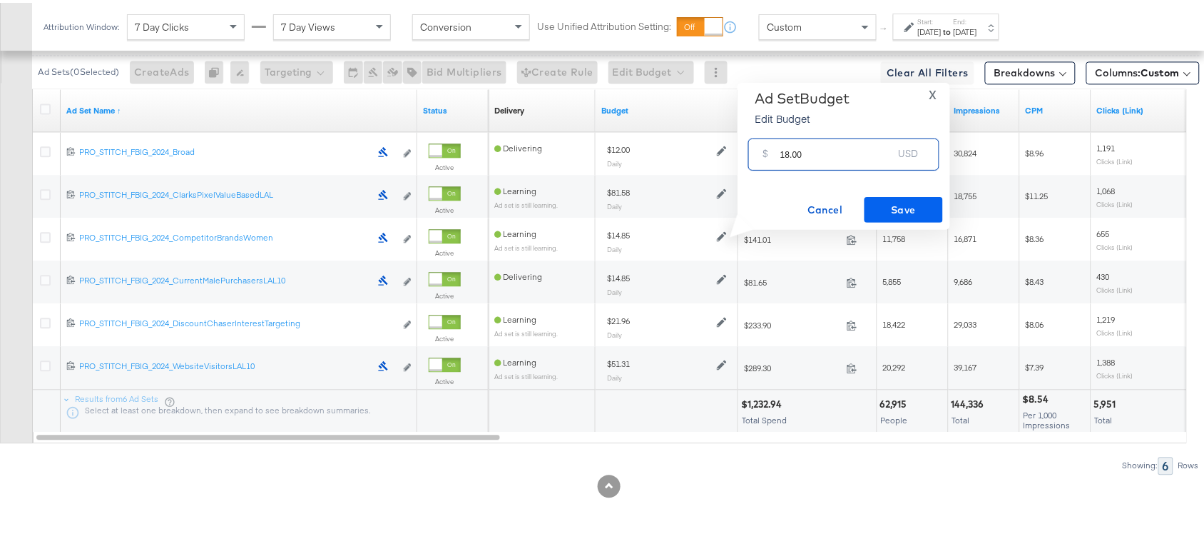
type input "18.00"
click at [897, 208] on span "Save" at bounding box center [904, 207] width 67 height 18
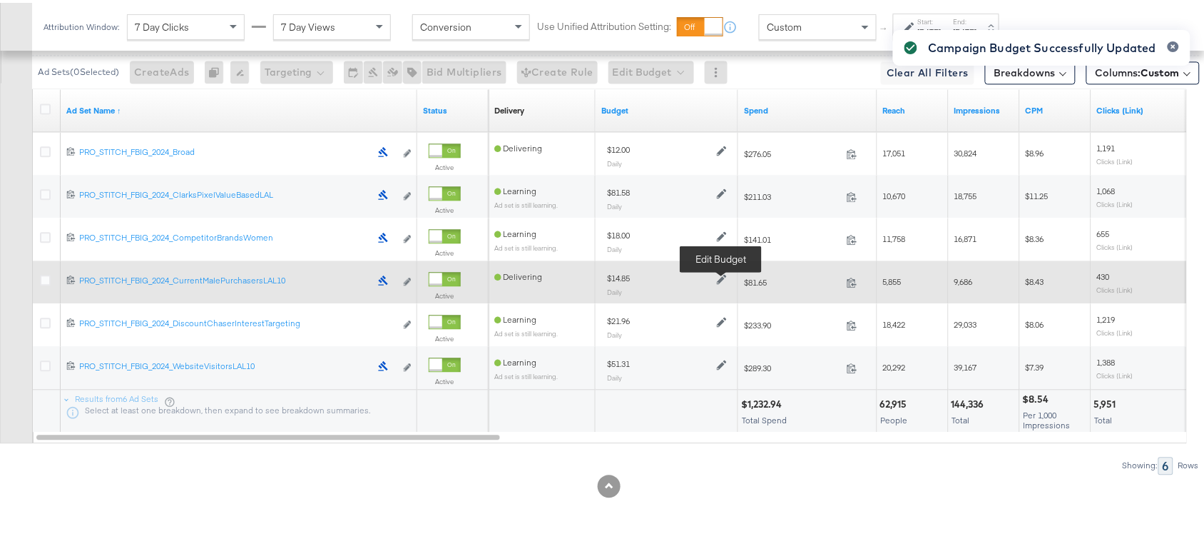
click at [719, 278] on icon at bounding box center [722, 277] width 10 height 10
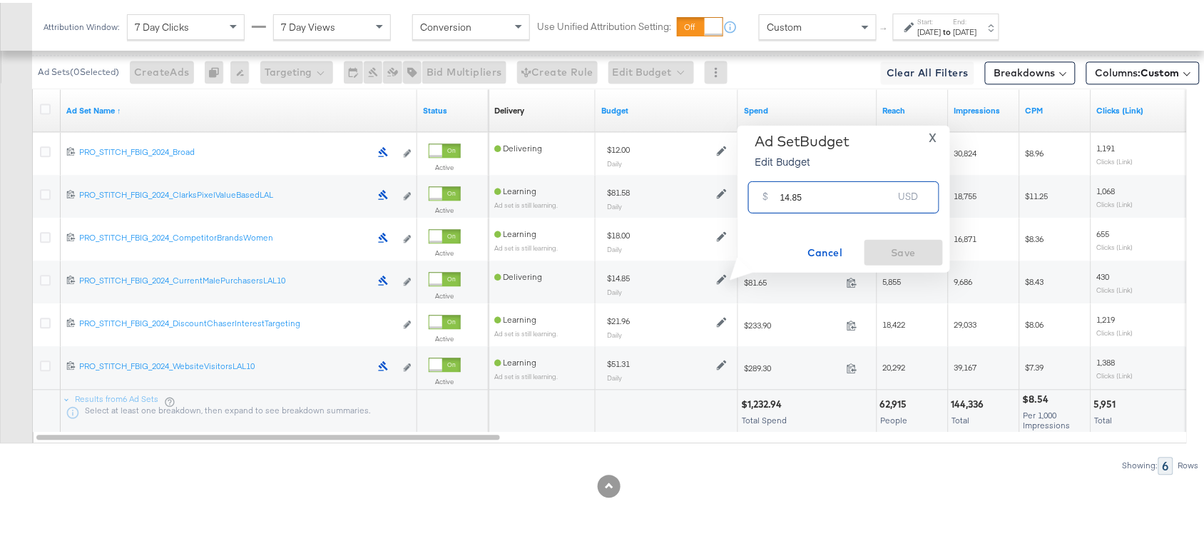
click at [812, 196] on input "14.85" at bounding box center [837, 188] width 113 height 31
paste input "$12.00"
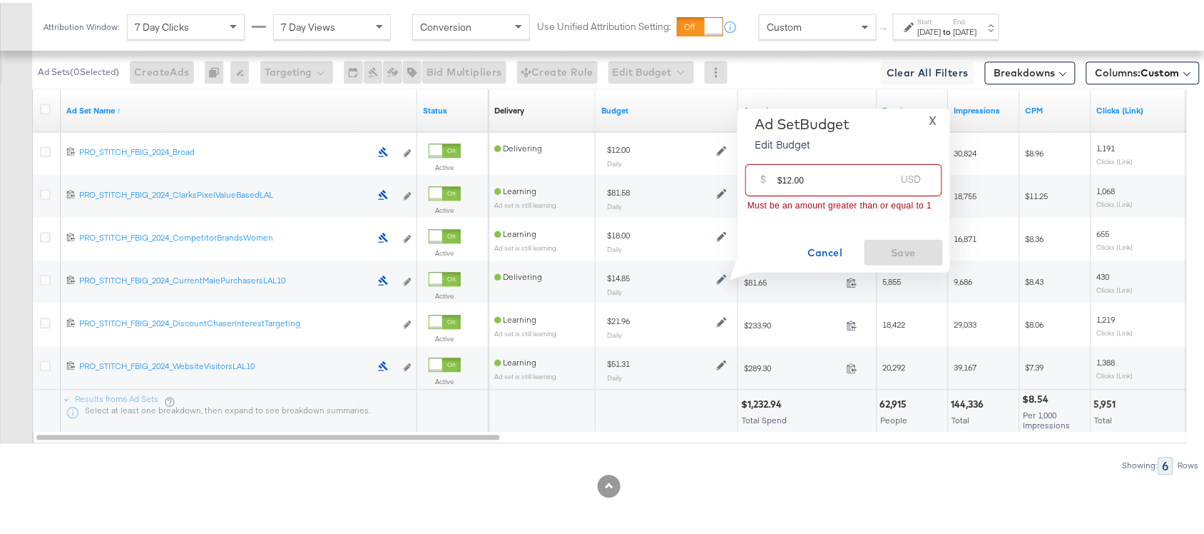
click at [781, 178] on input "$12.00" at bounding box center [837, 171] width 118 height 31
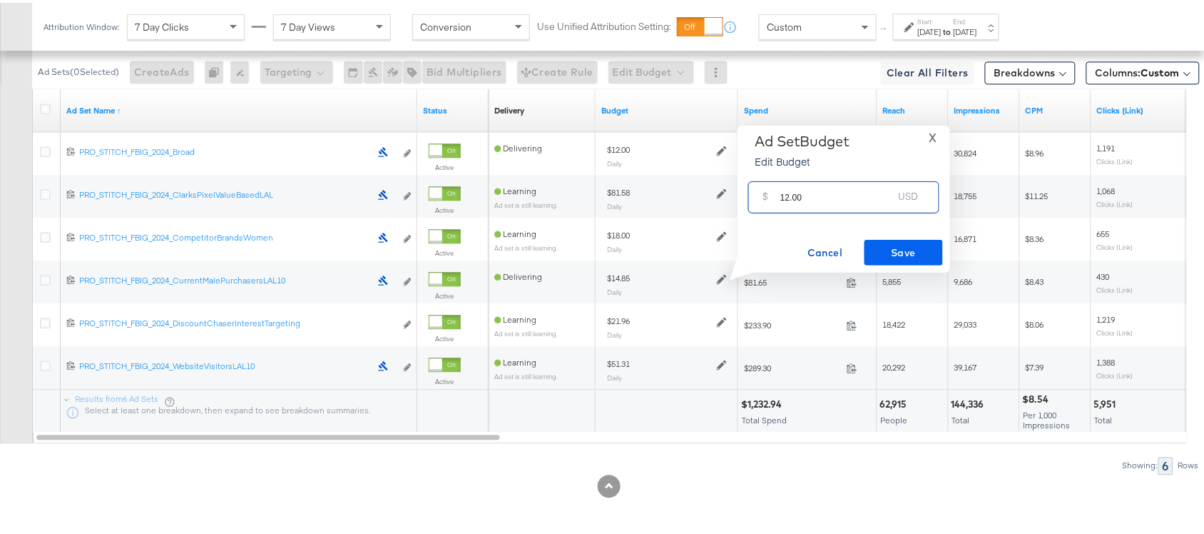
type input "12.00"
click at [912, 243] on span "Save" at bounding box center [904, 250] width 67 height 18
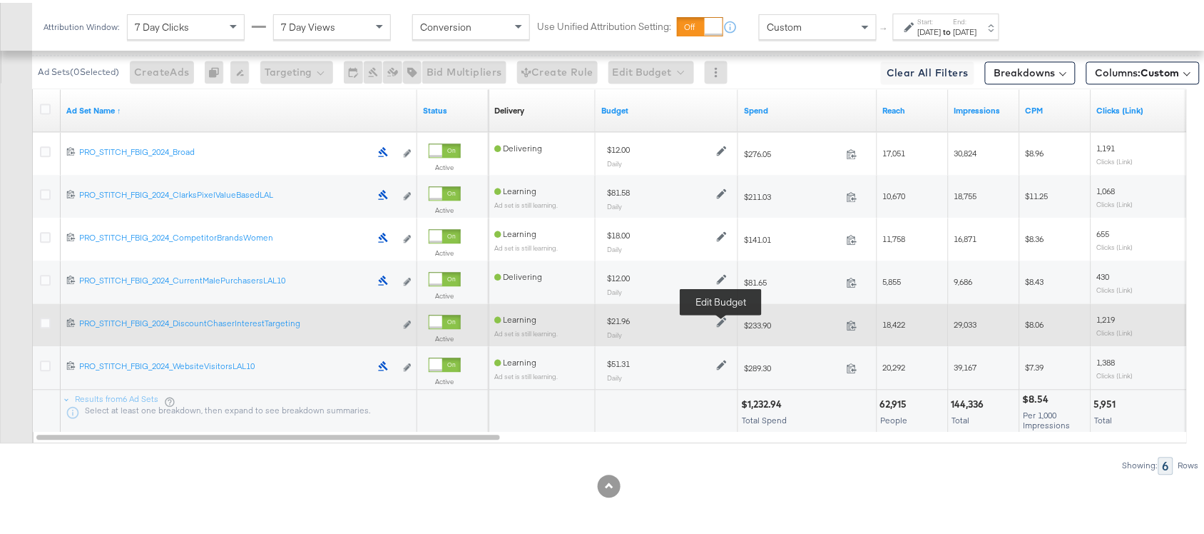
click at [722, 316] on icon at bounding box center [722, 319] width 10 height 10
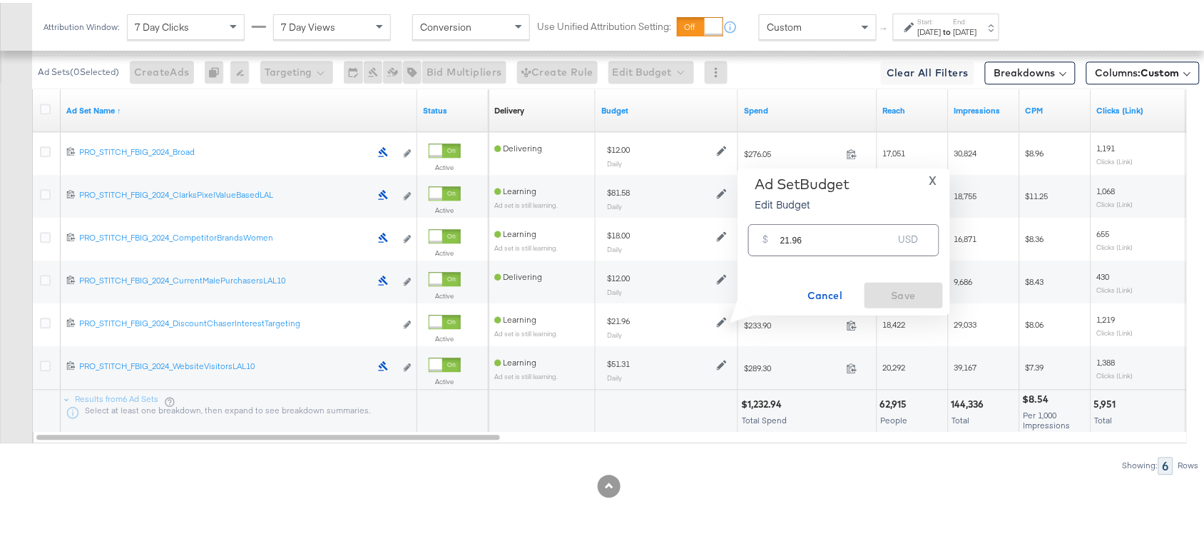
click at [821, 236] on input "21.96" at bounding box center [837, 231] width 113 height 31
paste input "$19.00"
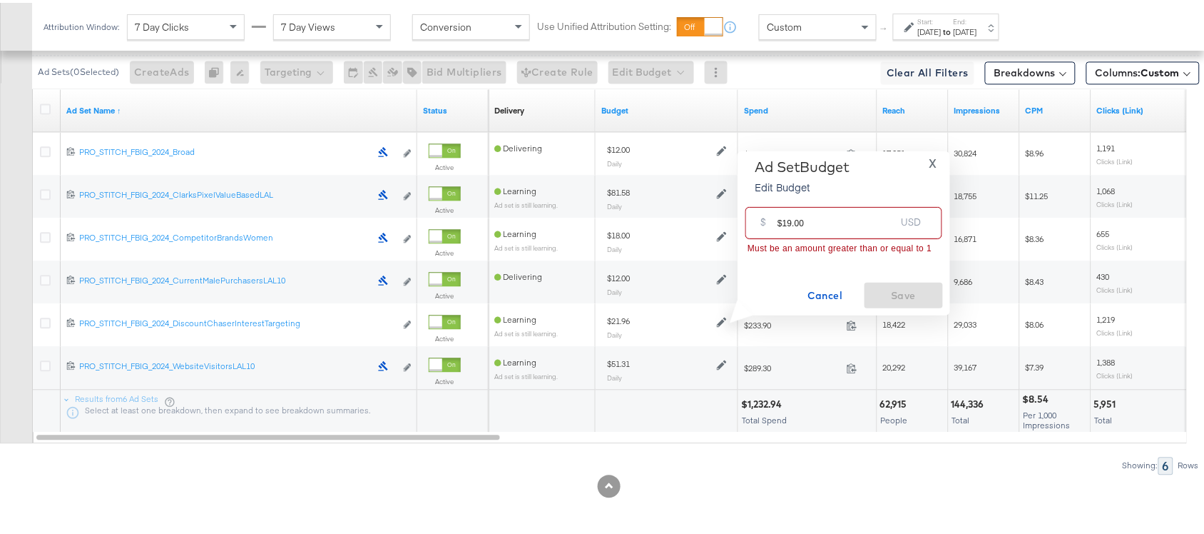
click at [781, 221] on input "$19.00" at bounding box center [837, 214] width 118 height 31
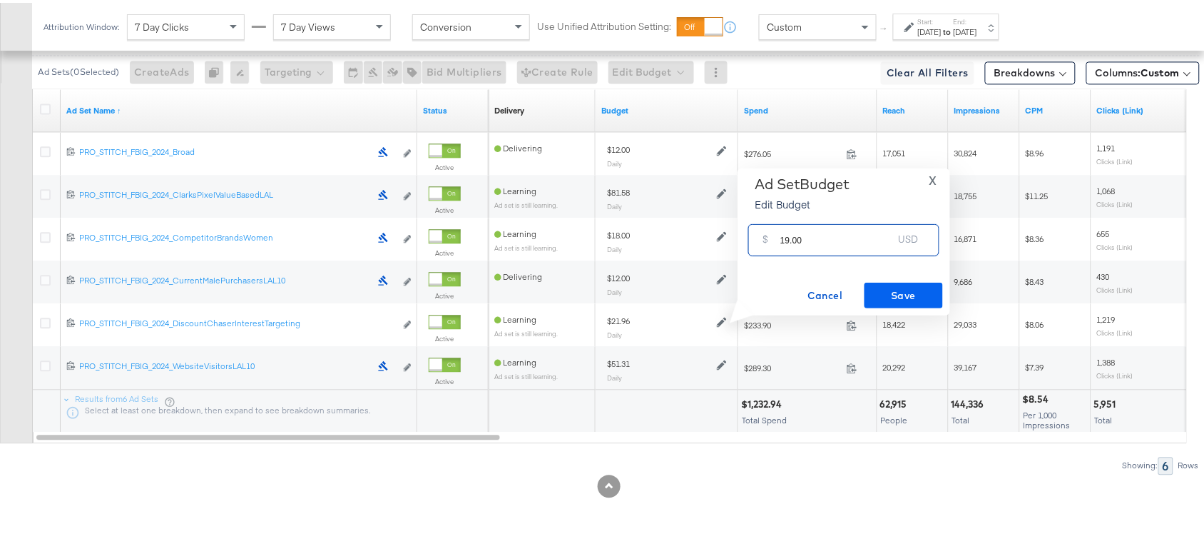
type input "19.00"
click at [935, 284] on span "Save" at bounding box center [904, 293] width 67 height 18
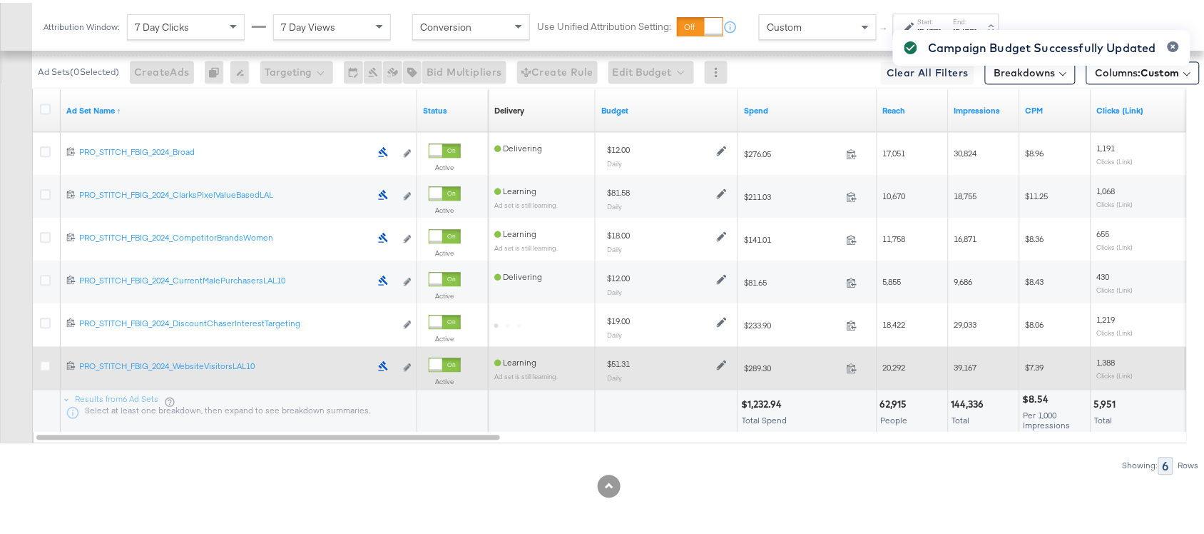
click at [725, 355] on div at bounding box center [721, 361] width 14 height 12
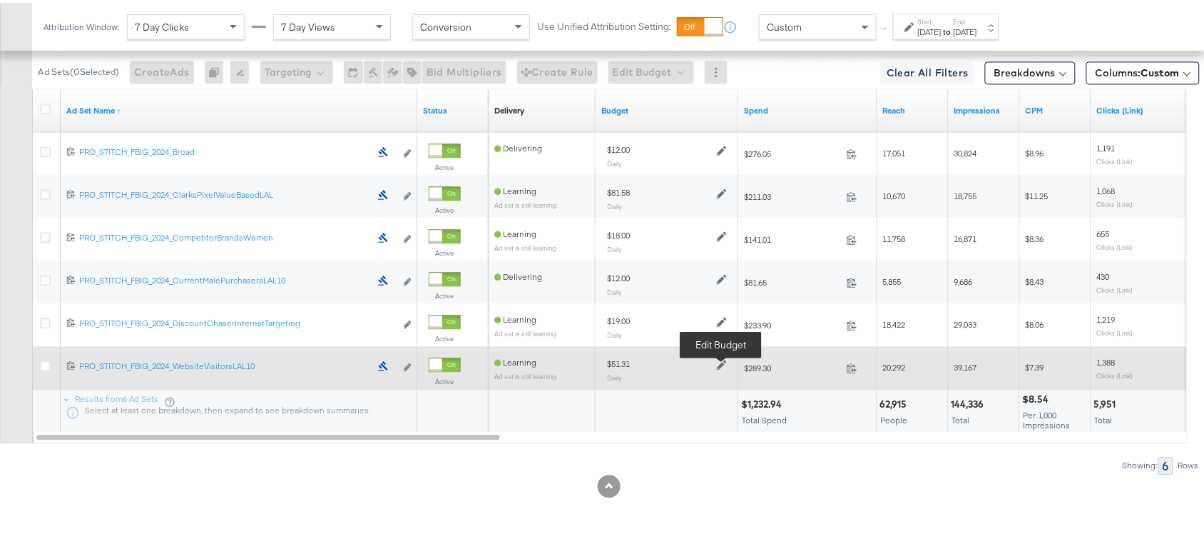
click at [718, 361] on icon at bounding box center [722, 362] width 10 height 10
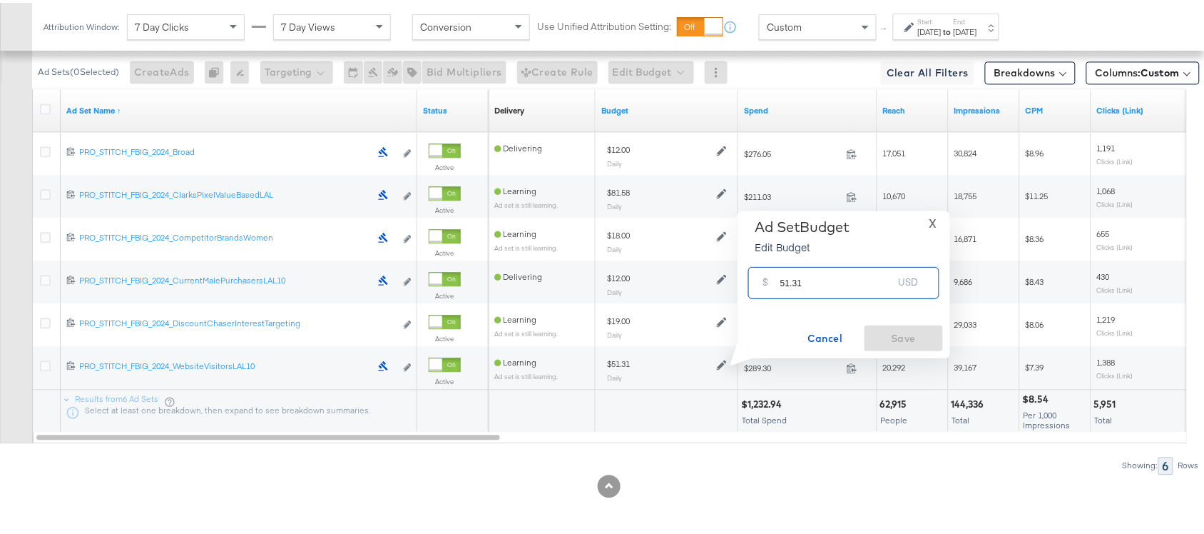
click at [825, 284] on input "51.31" at bounding box center [837, 274] width 113 height 31
paste input "$63.97"
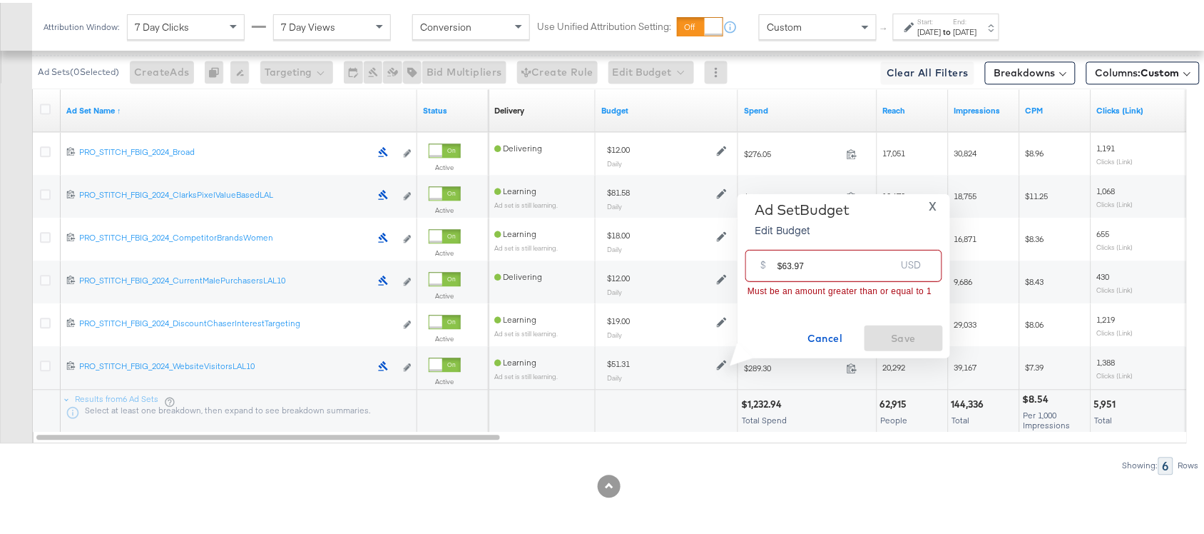
click at [782, 265] on input "$63.97" at bounding box center [837, 257] width 118 height 31
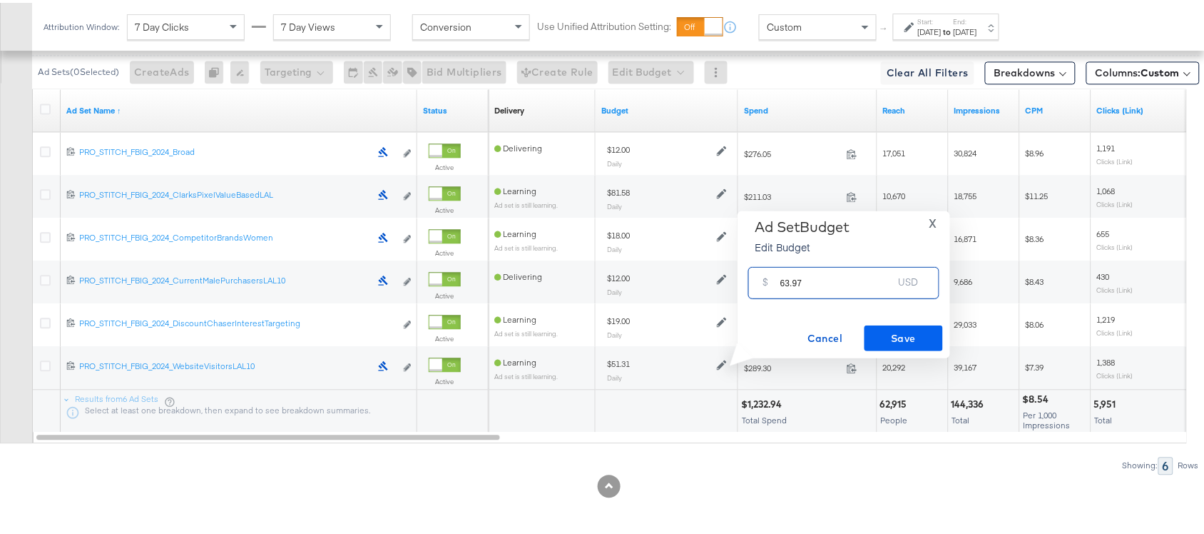
type input "63.97"
click at [883, 328] on span "Save" at bounding box center [904, 336] width 67 height 18
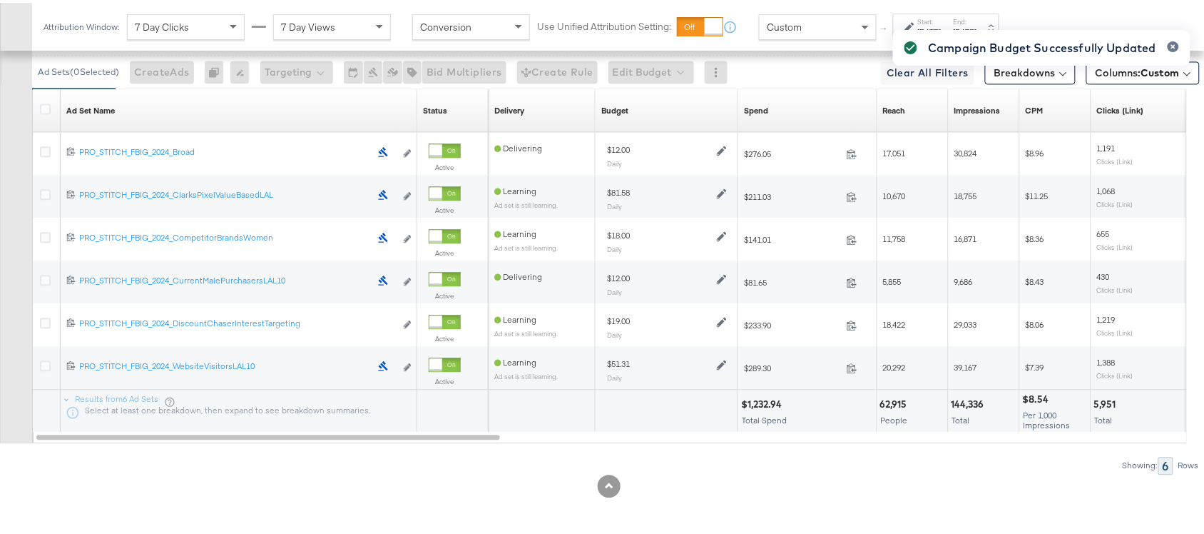
click at [825, 464] on div "Showing: 6 Rows" at bounding box center [600, 463] width 1200 height 18
